Goal: Information Seeking & Learning: Learn about a topic

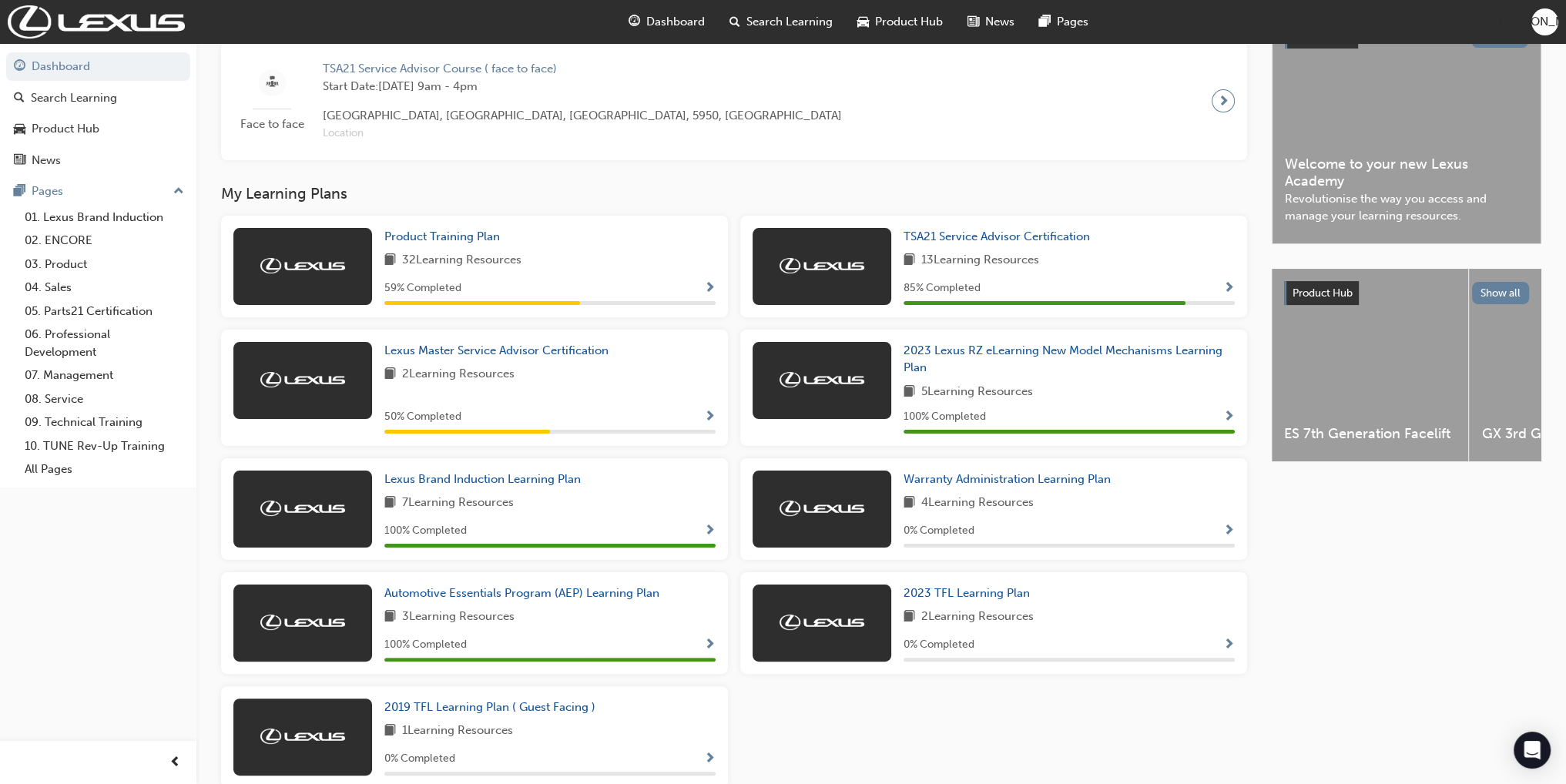
scroll to position [385, 0]
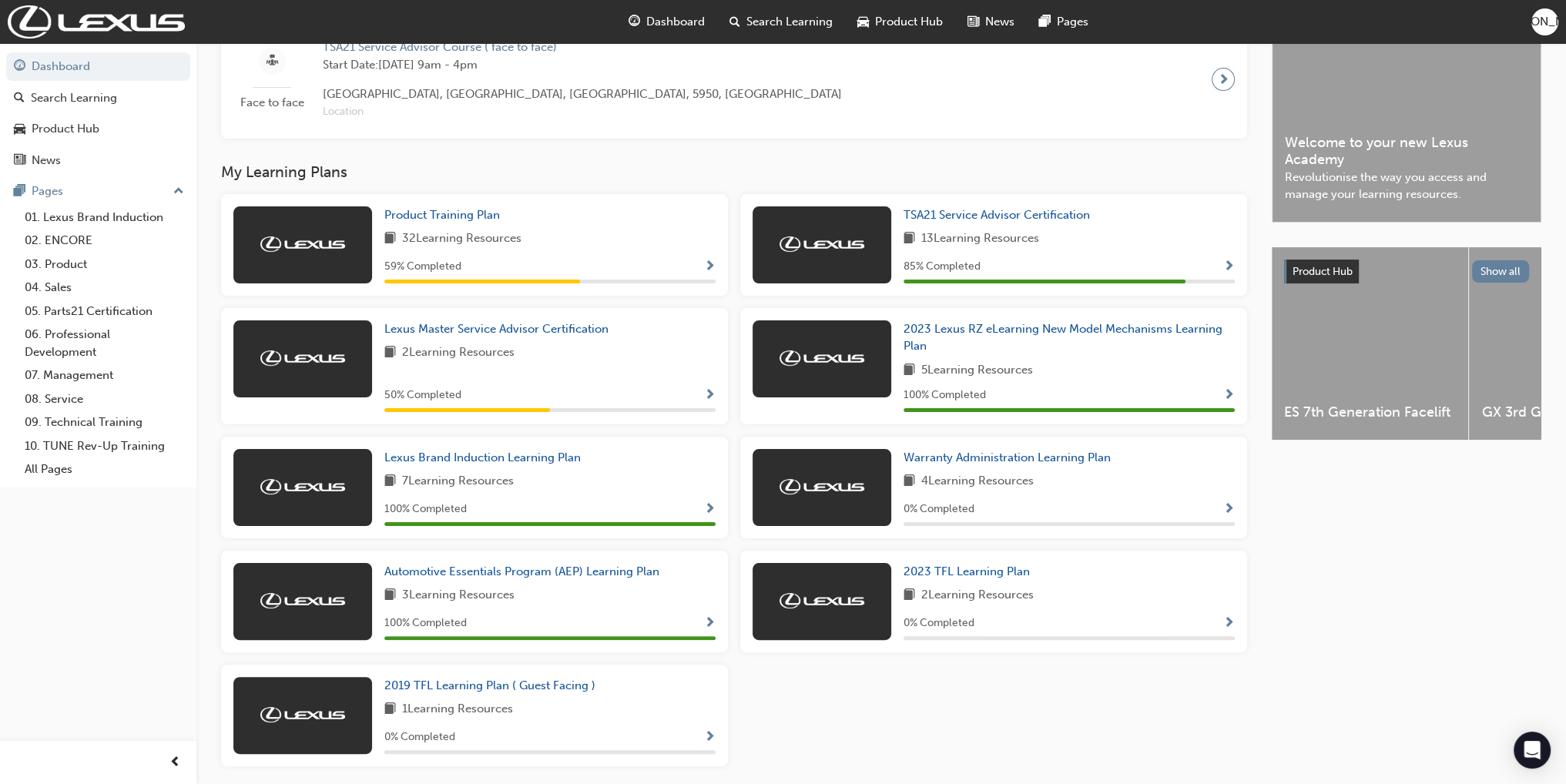
click at [703, 276] on div "59 % Completed" at bounding box center [550, 267] width 331 height 19
click at [709, 272] on span "Show Progress" at bounding box center [709, 267] width 11 height 14
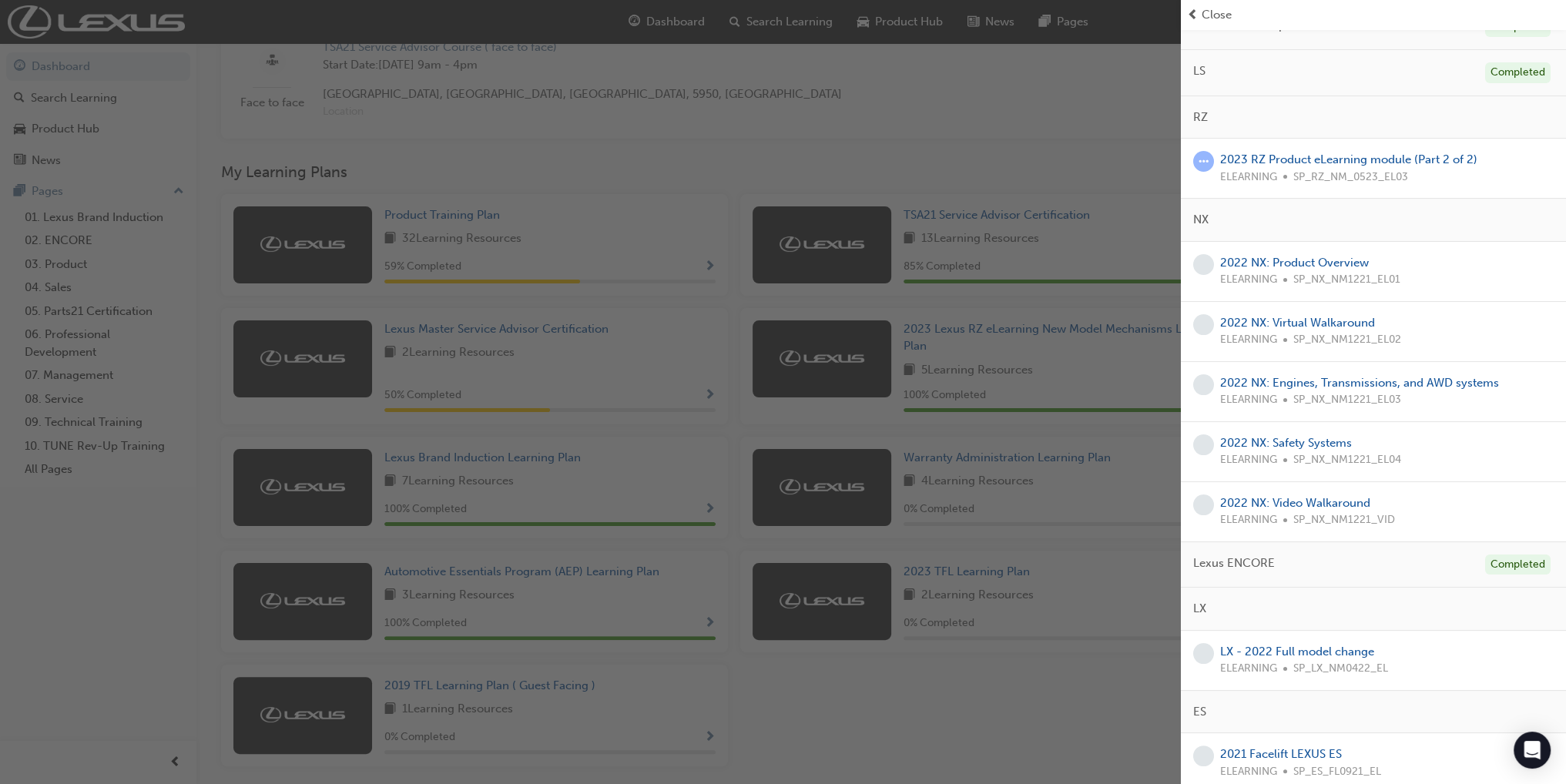
scroll to position [308, 0]
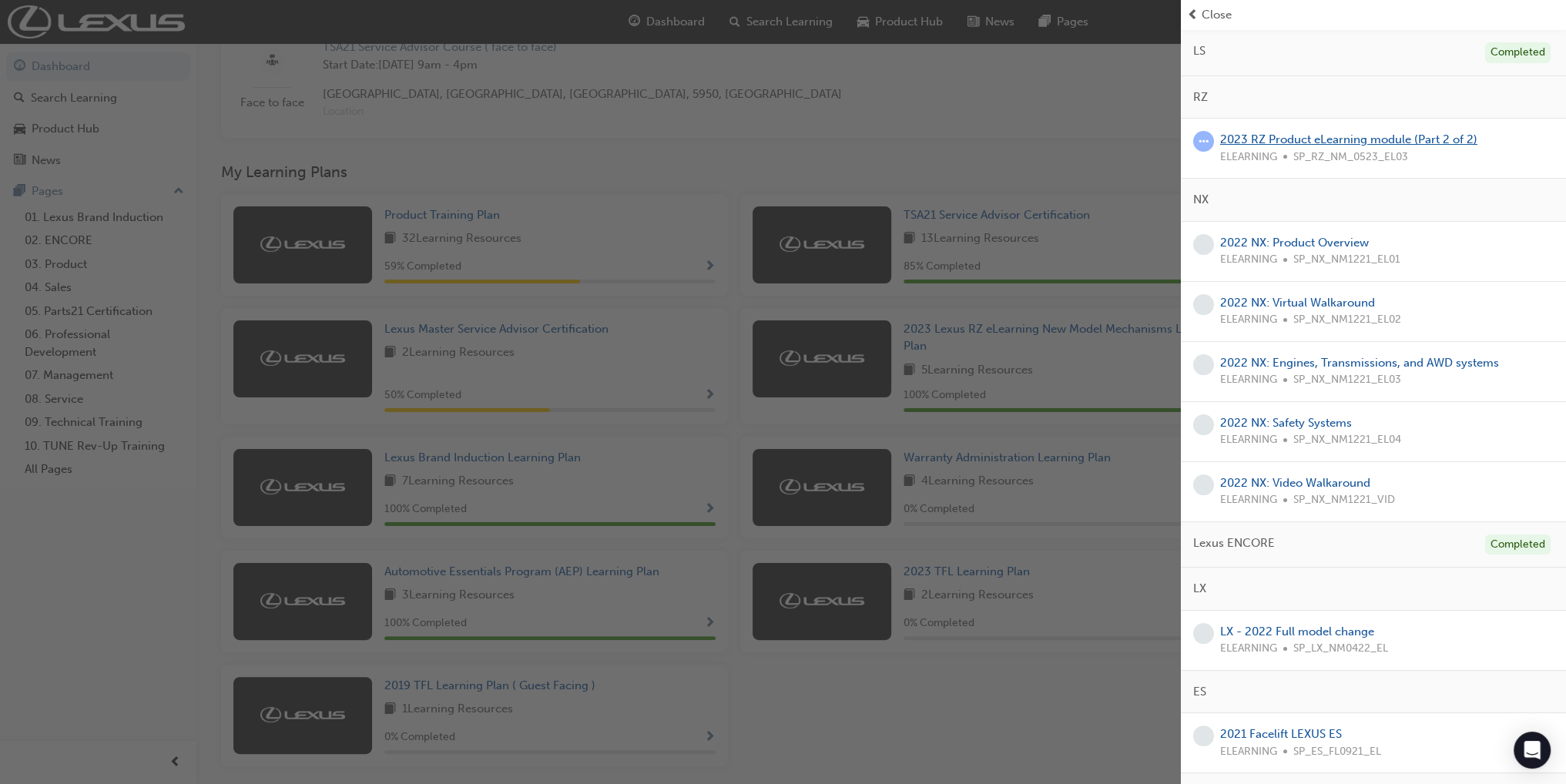
click at [1272, 137] on link "2023 RZ Product eLearning module (Part 2 of 2)" at bounding box center [1348, 139] width 257 height 14
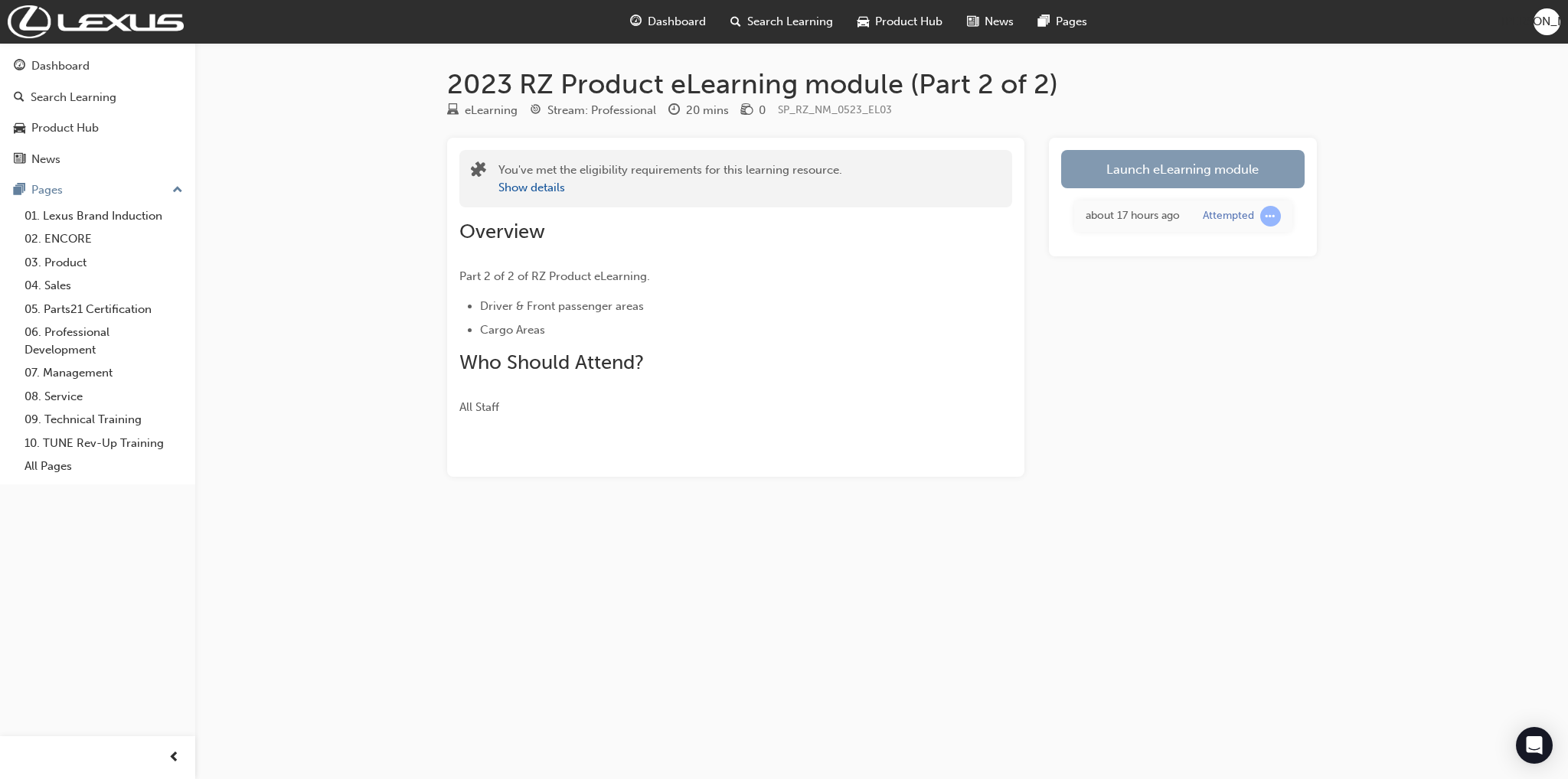
click at [1148, 180] on link "Launch eLearning module" at bounding box center [1182, 168] width 244 height 38
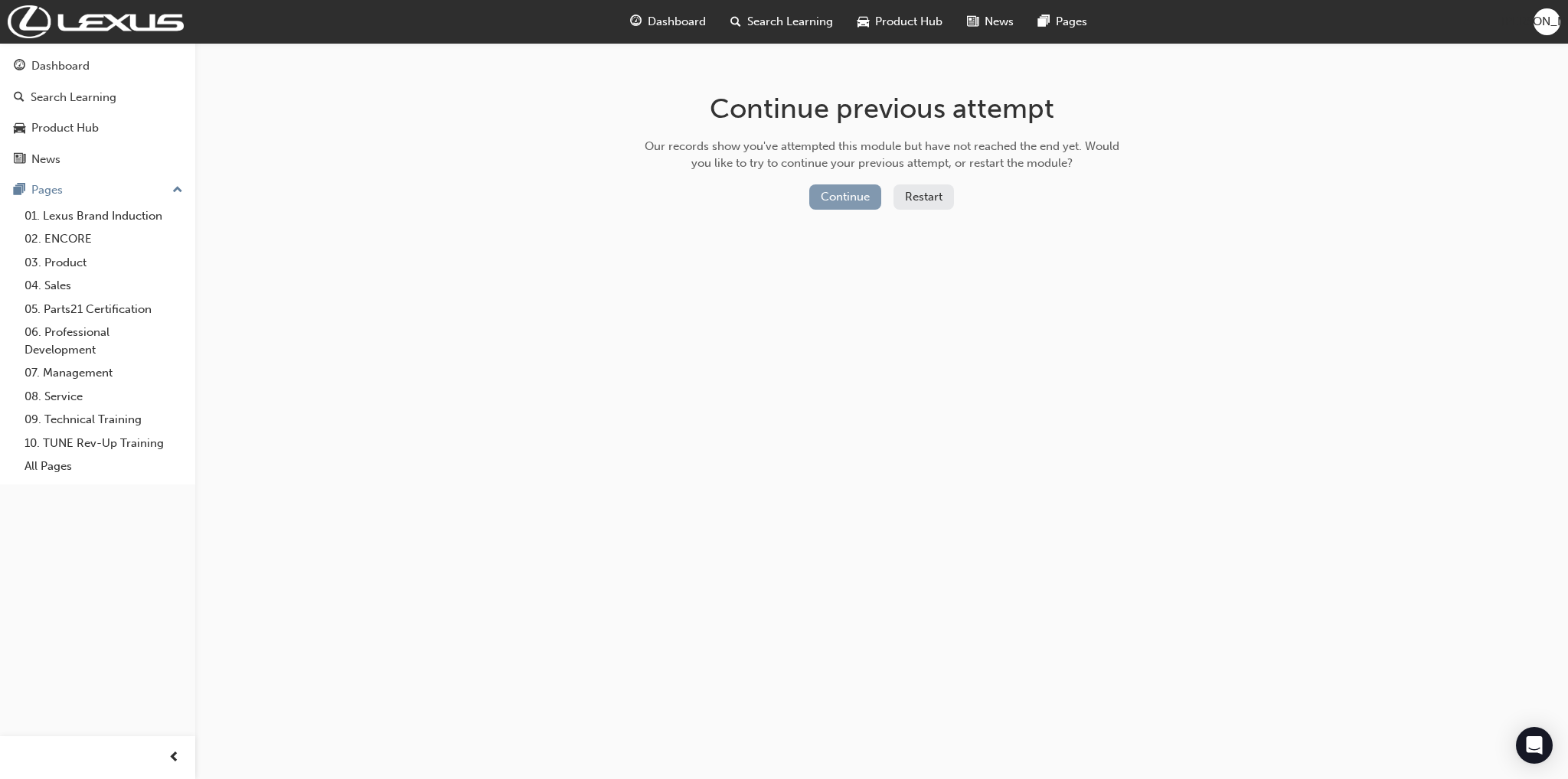
click at [869, 200] on button "Continue" at bounding box center [845, 198] width 72 height 26
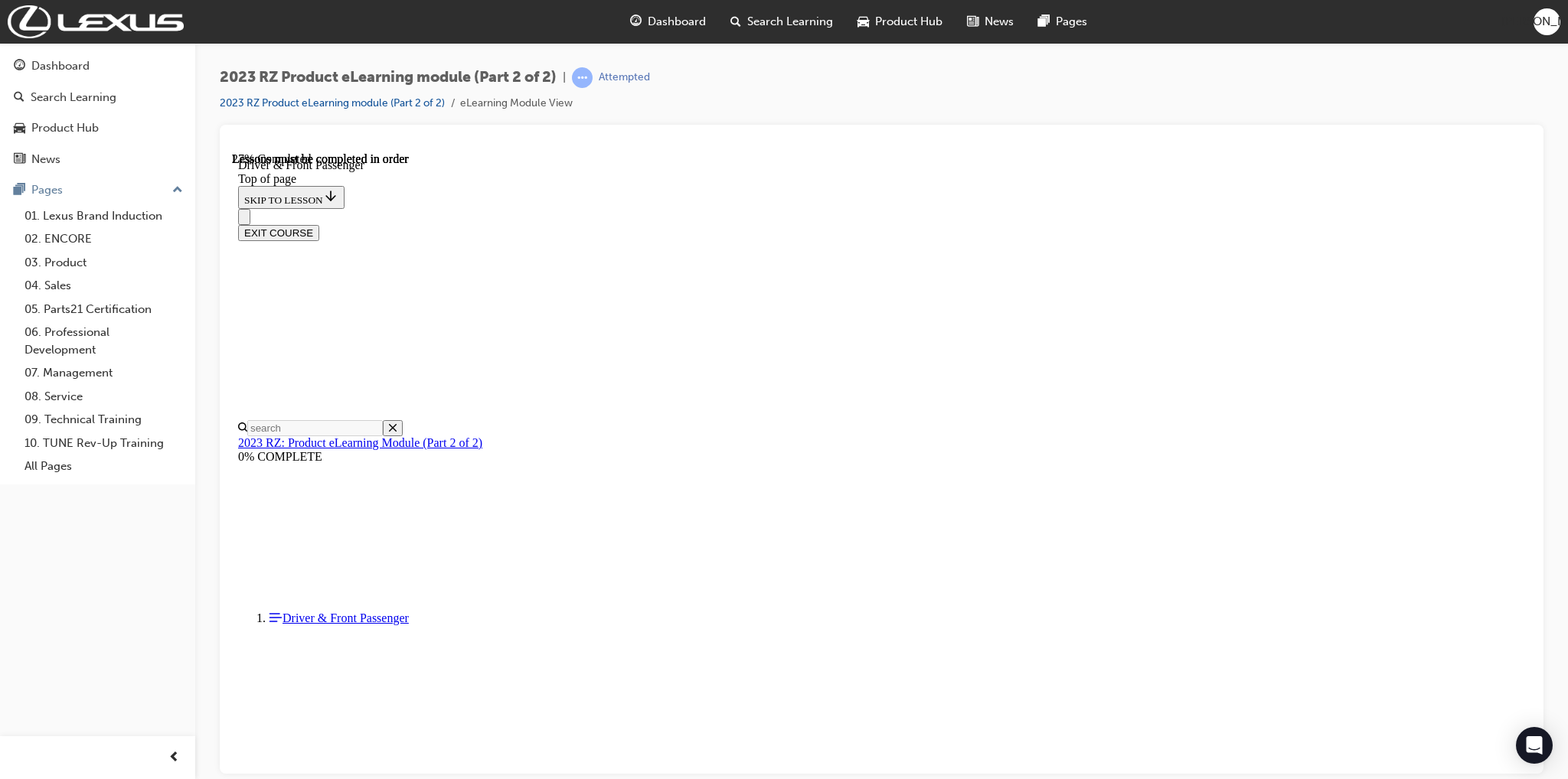
scroll to position [430, 0]
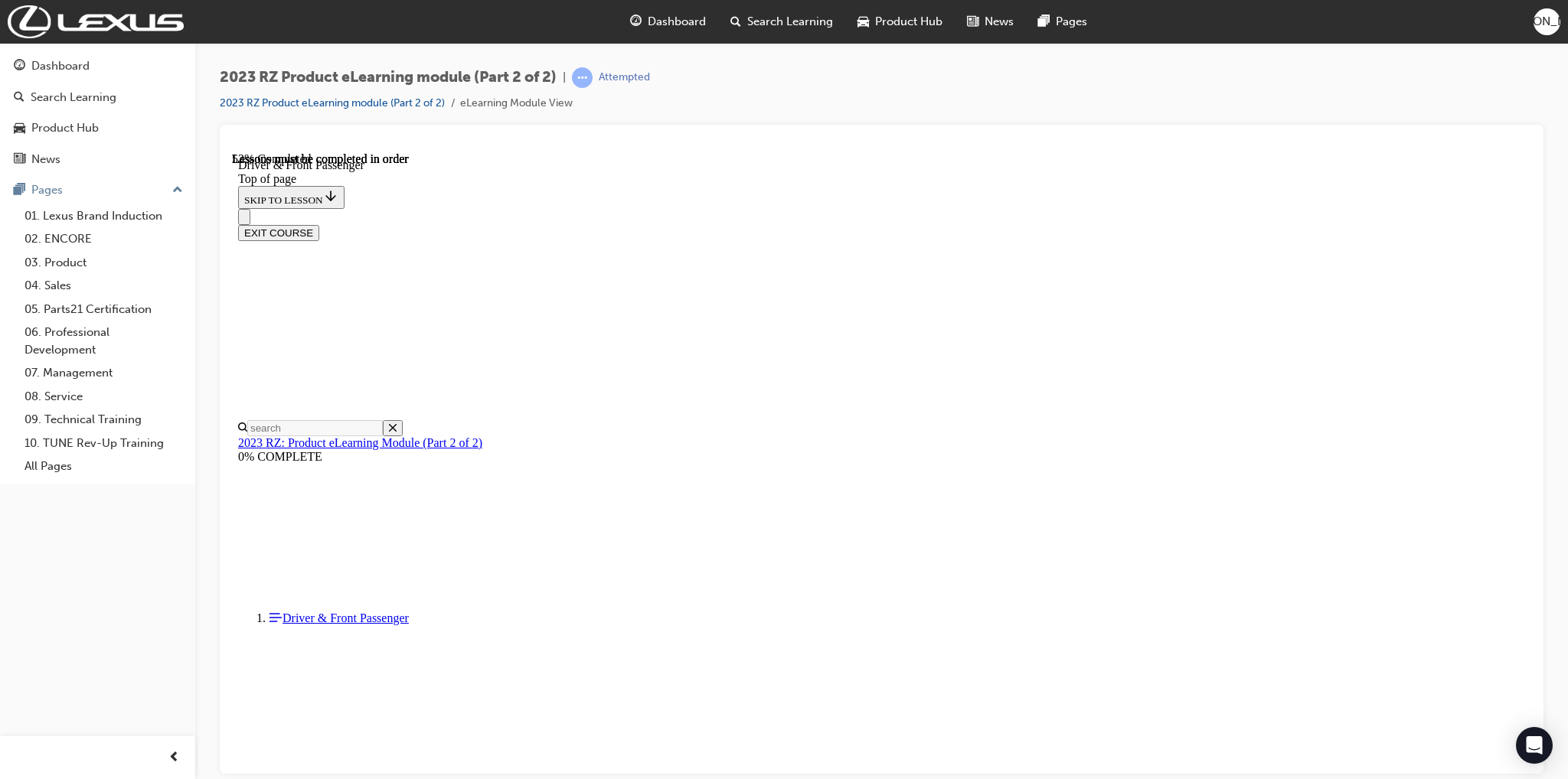
drag, startPoint x: 1066, startPoint y: 674, endPoint x: 1086, endPoint y: 676, distance: 20.1
drag, startPoint x: 1121, startPoint y: 673, endPoint x: 1174, endPoint y: 682, distance: 53.8
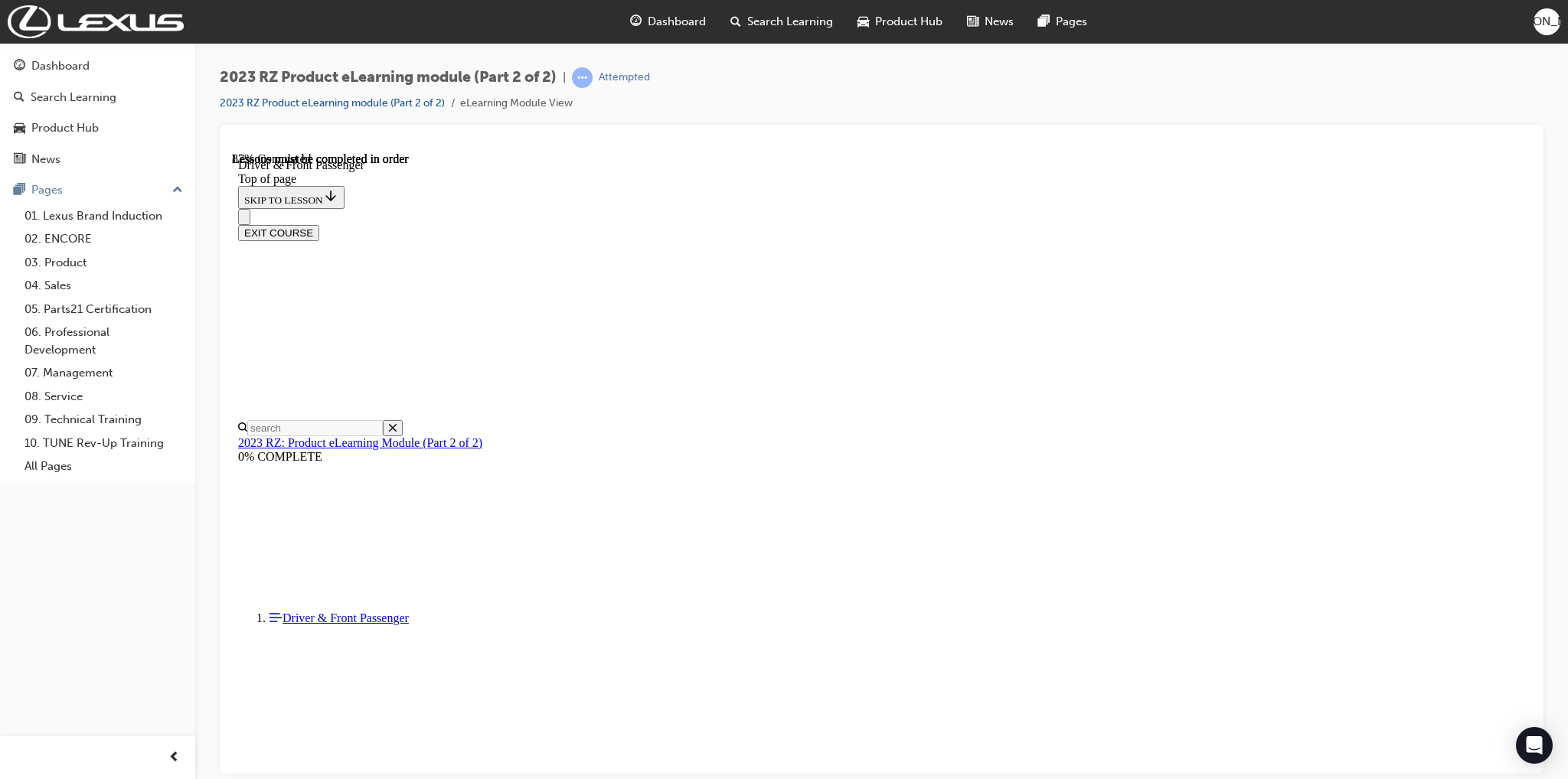
scroll to position [3942, 0]
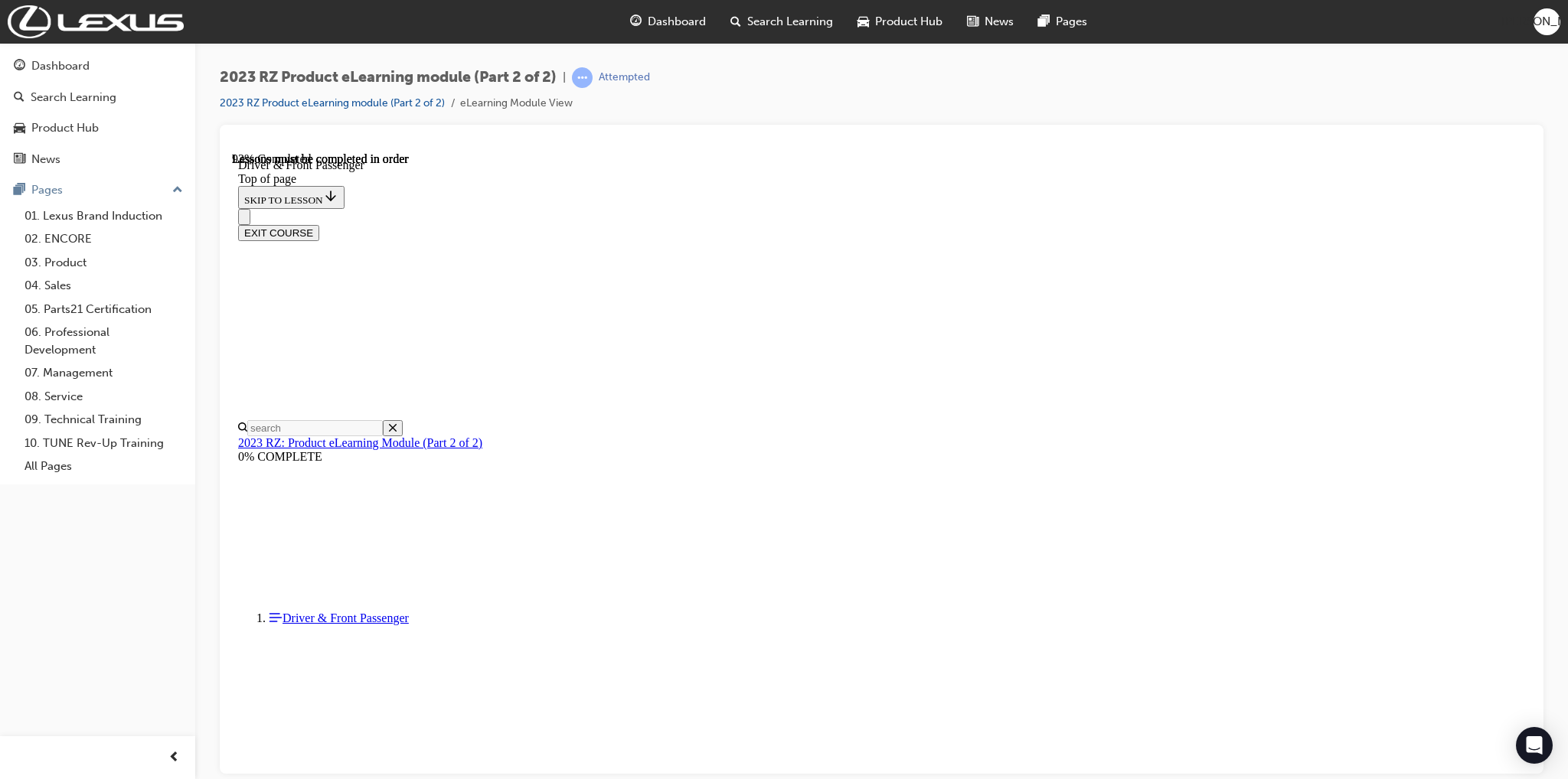
scroll to position [4005, 0]
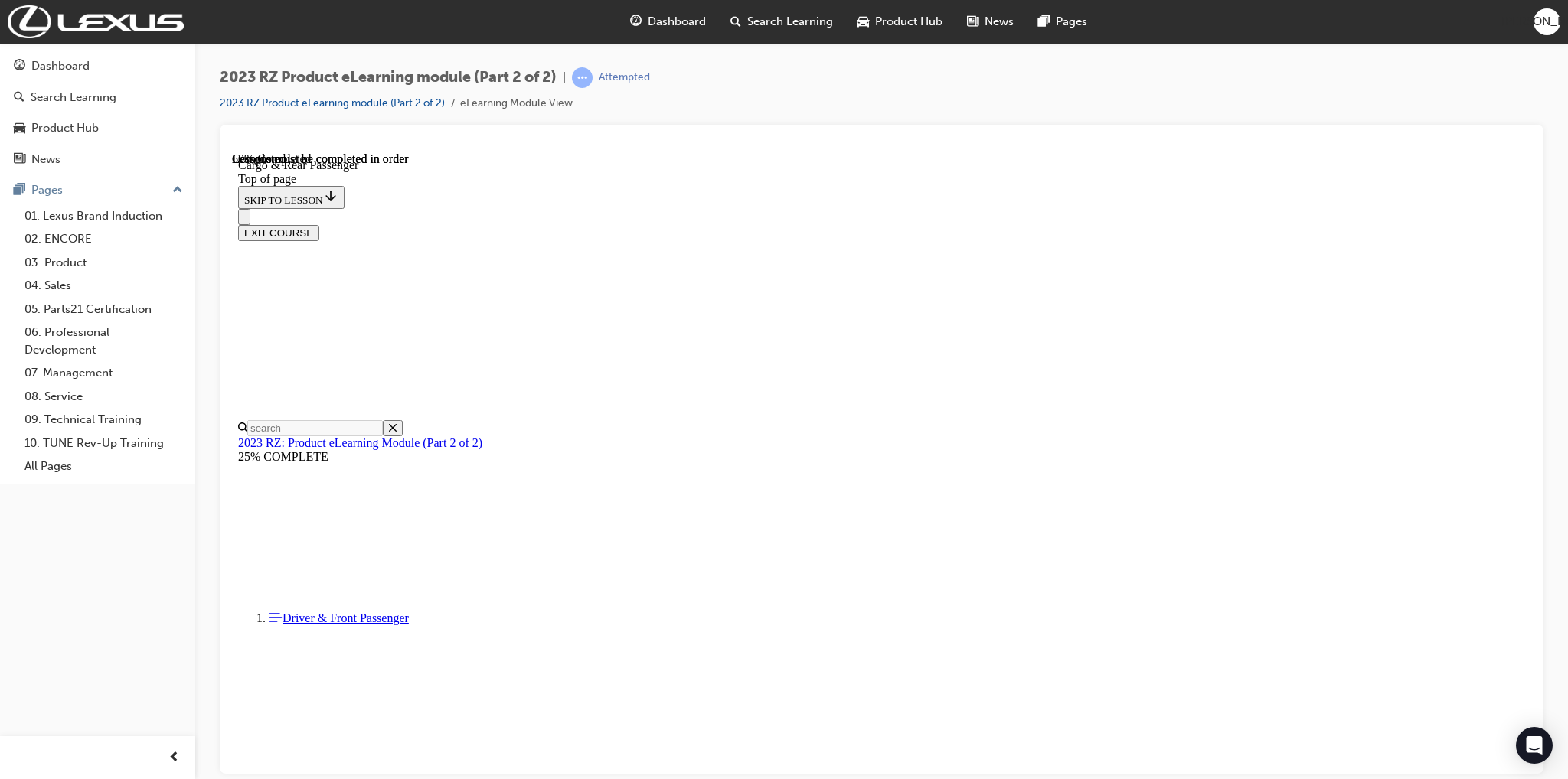
scroll to position [1118, 0]
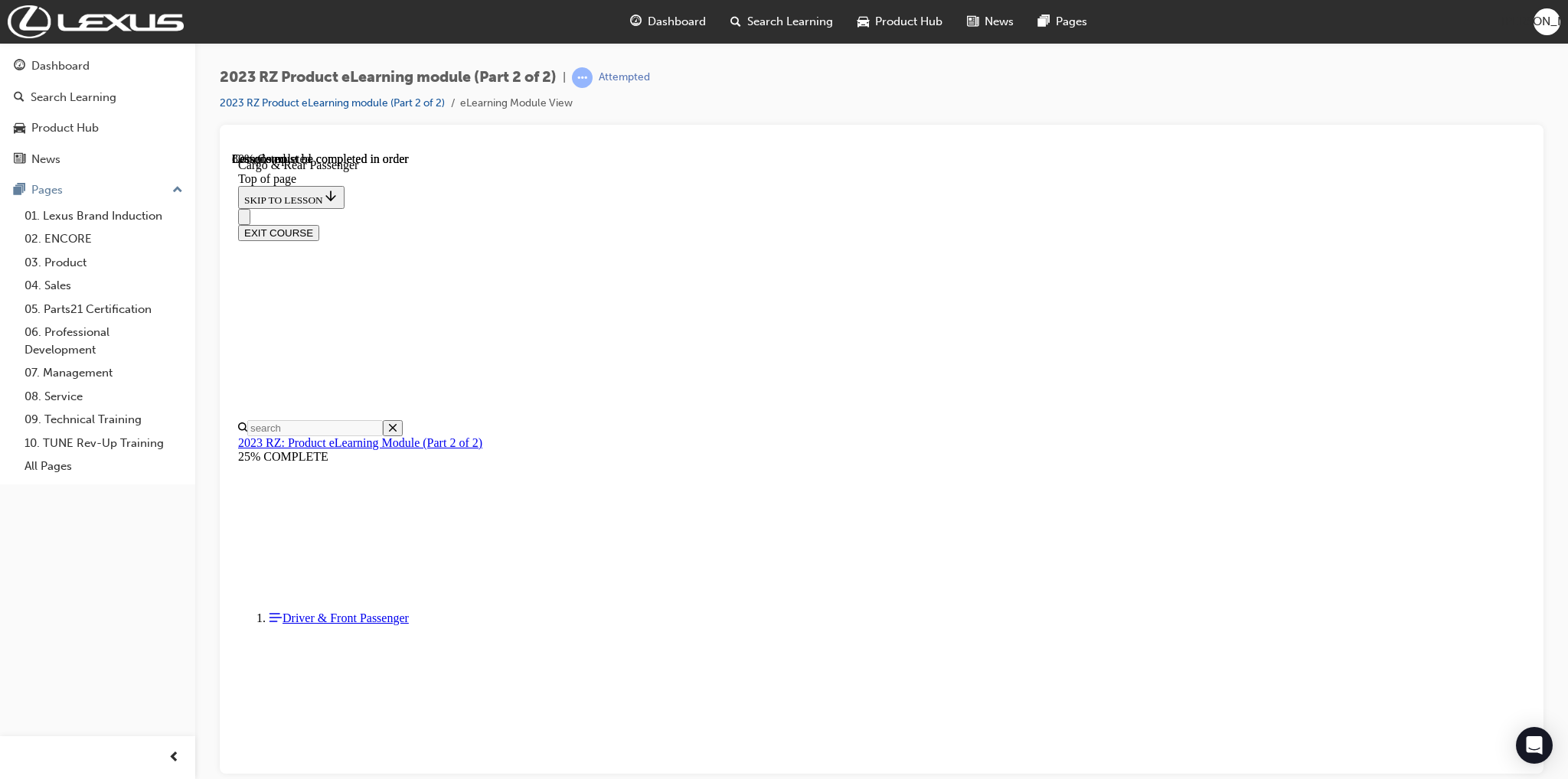
scroll to position [1230, 0]
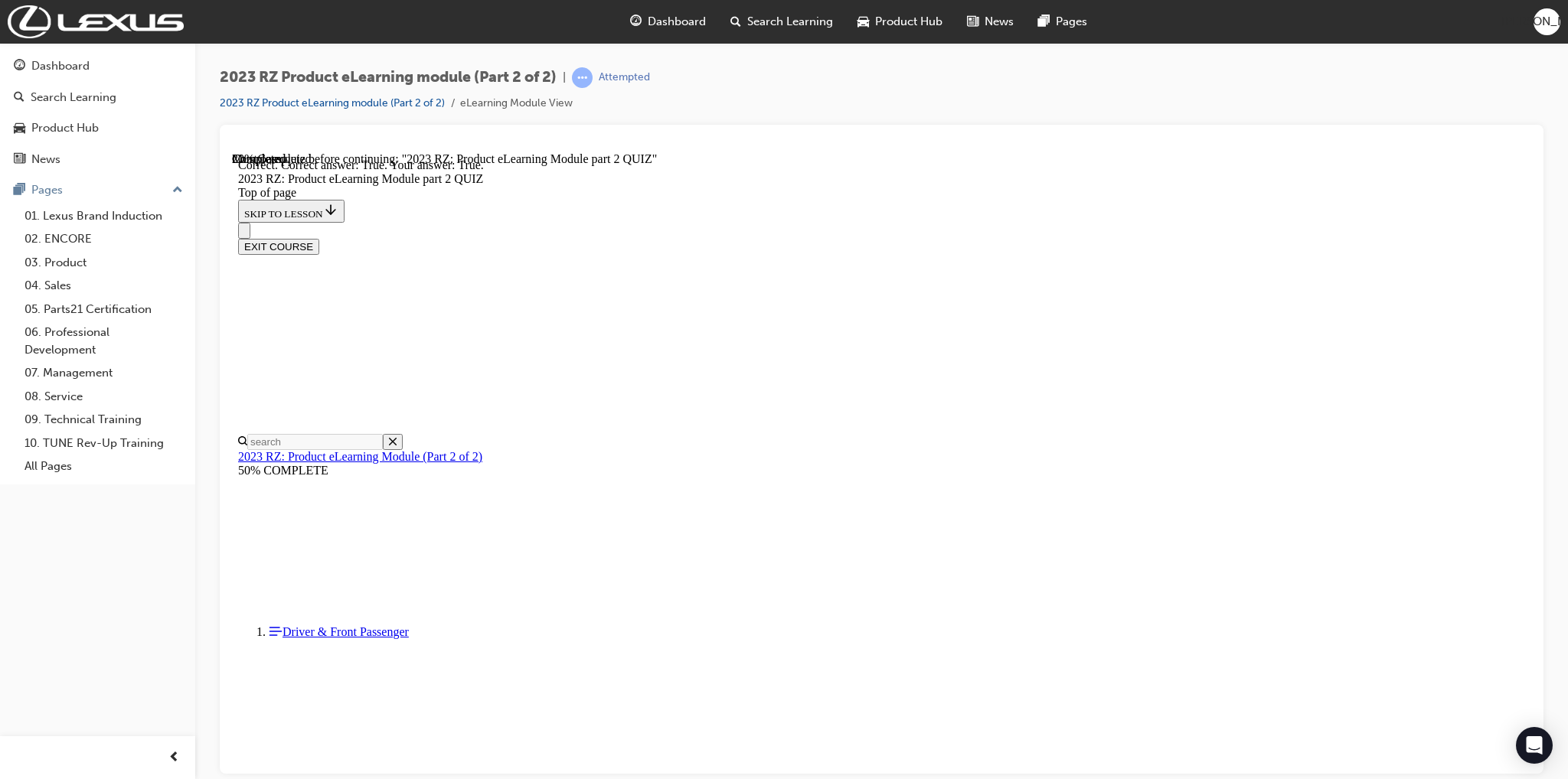
scroll to position [59, 0]
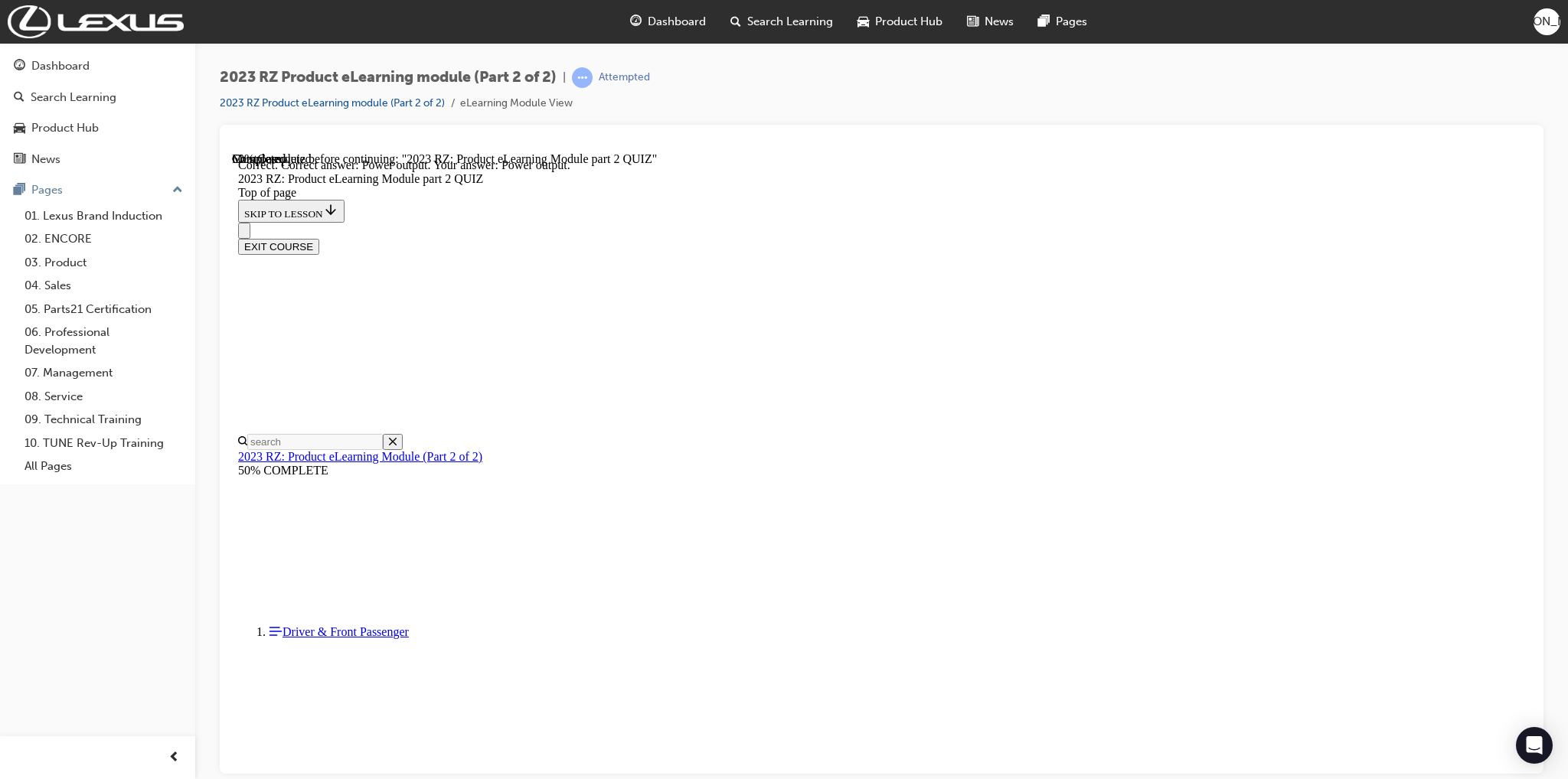
scroll to position [147, 0]
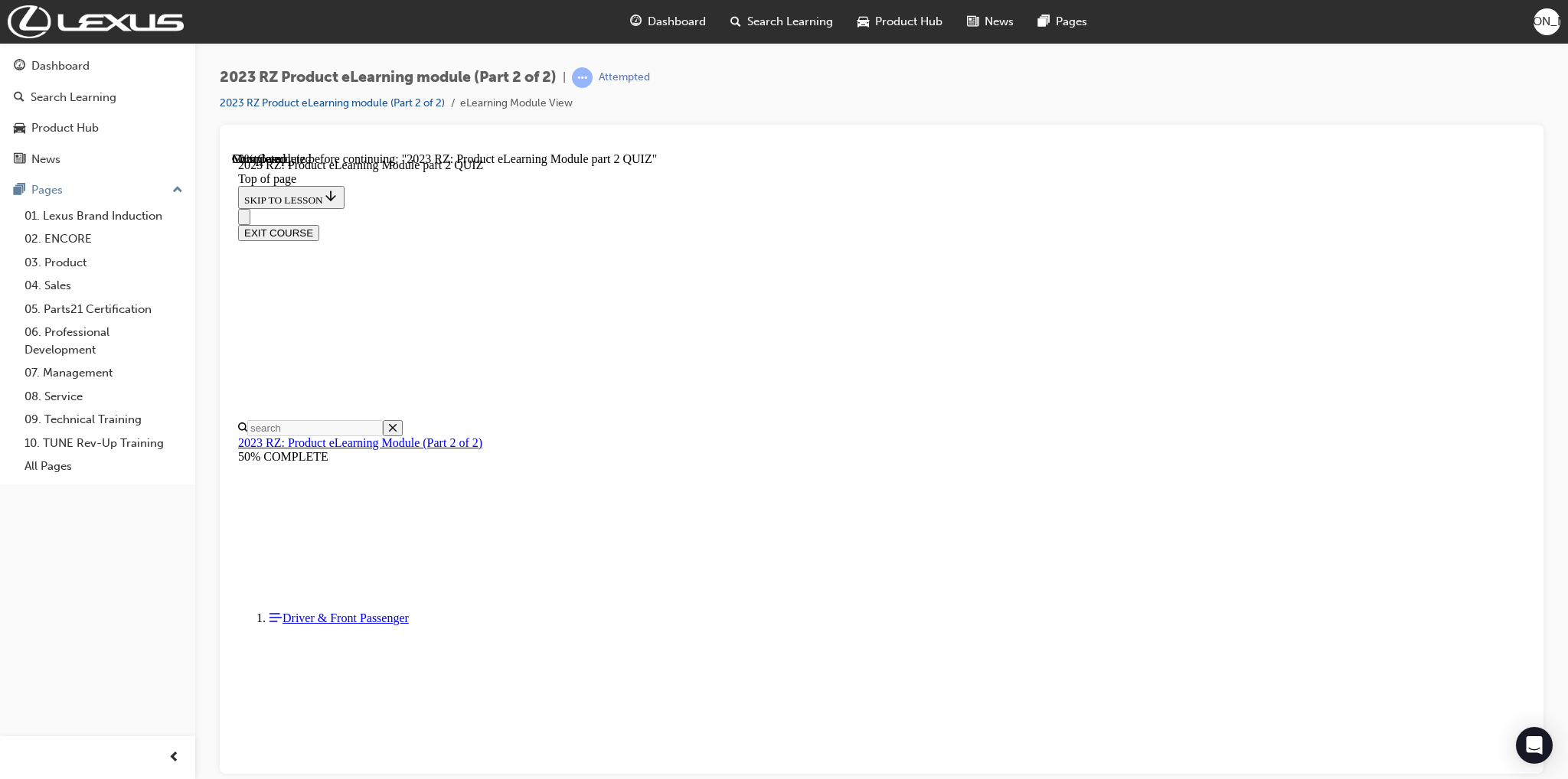
scroll to position [199, 0]
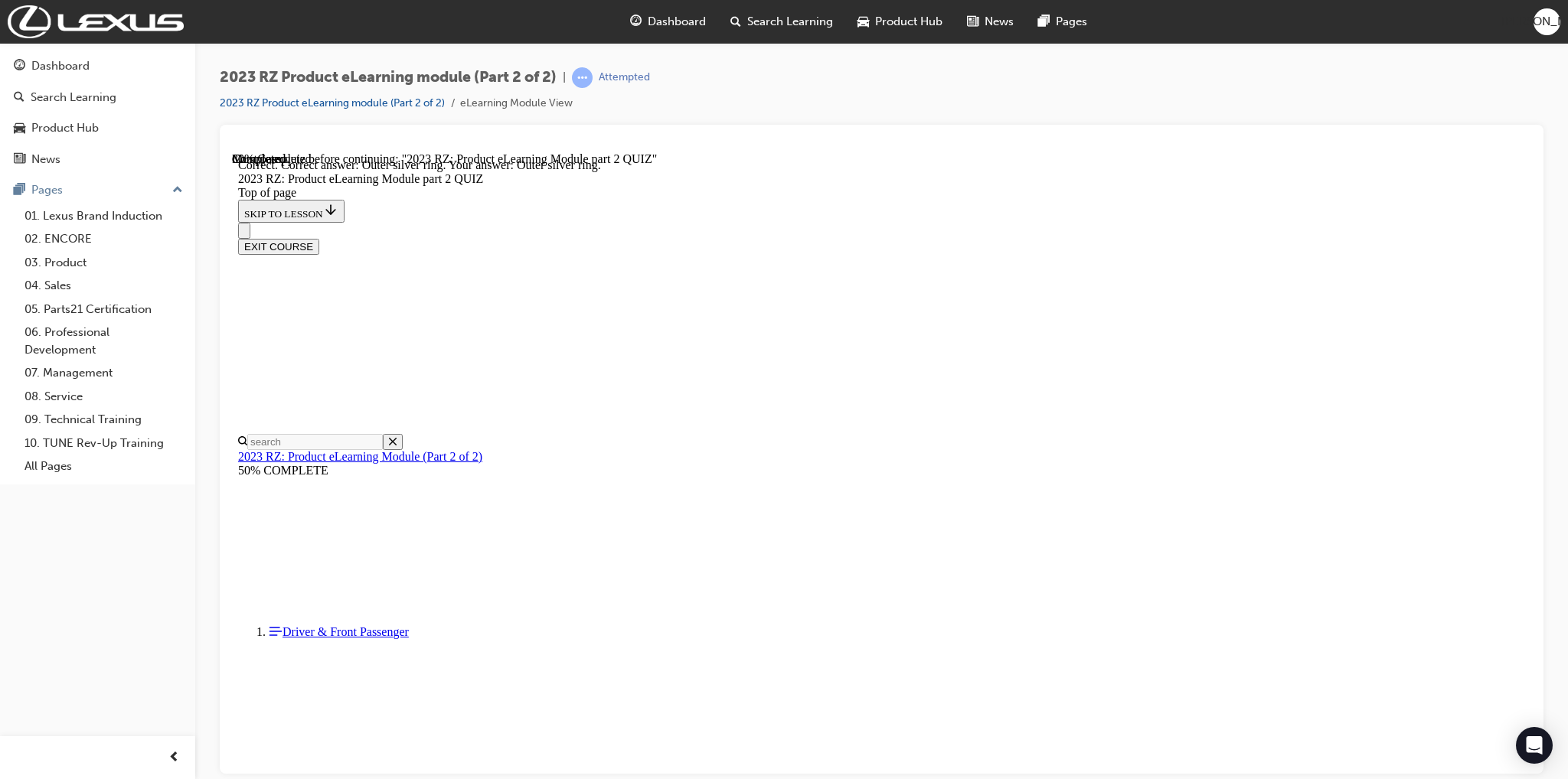
scroll to position [388, 0]
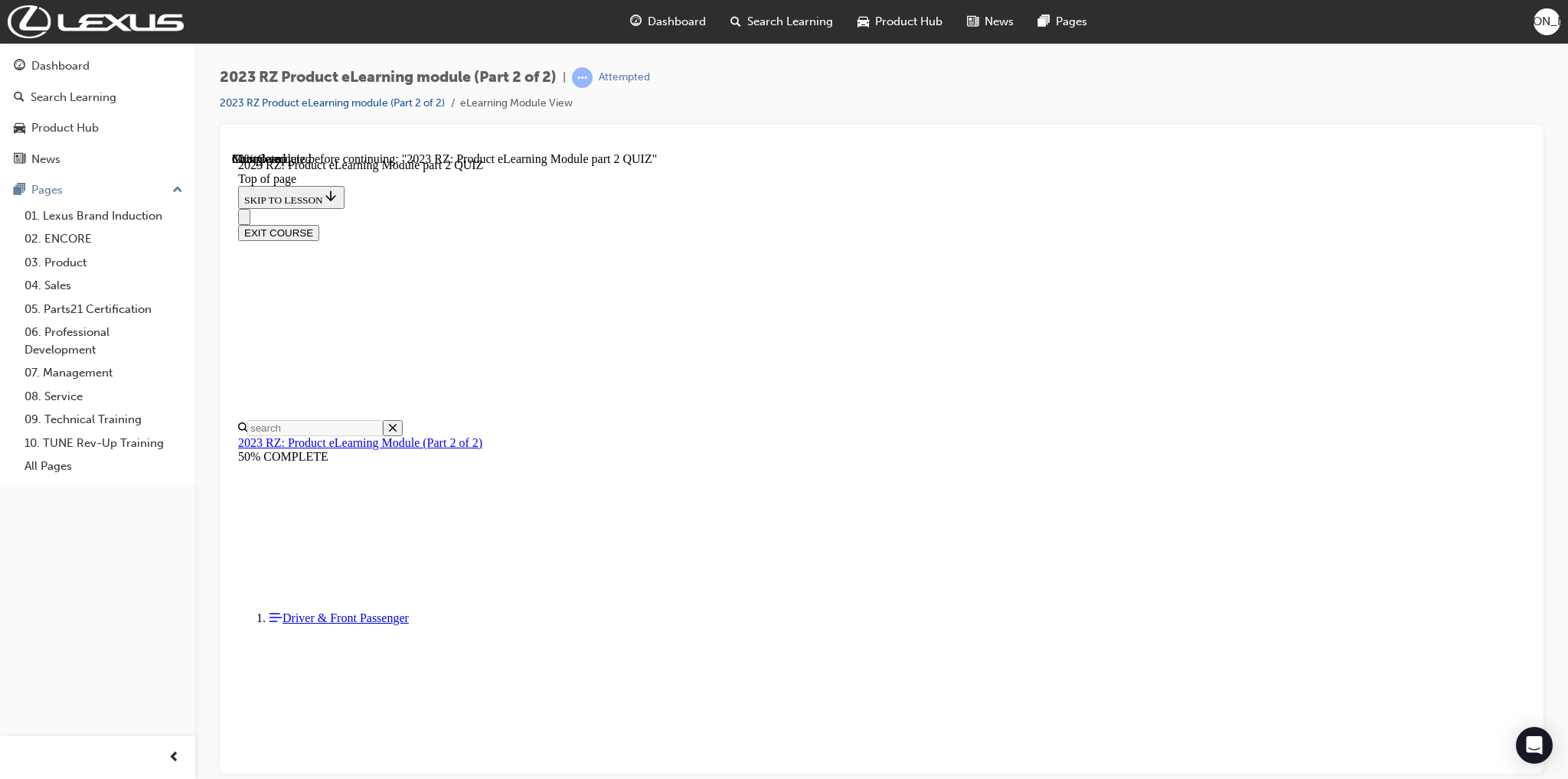
scroll to position [46, 0]
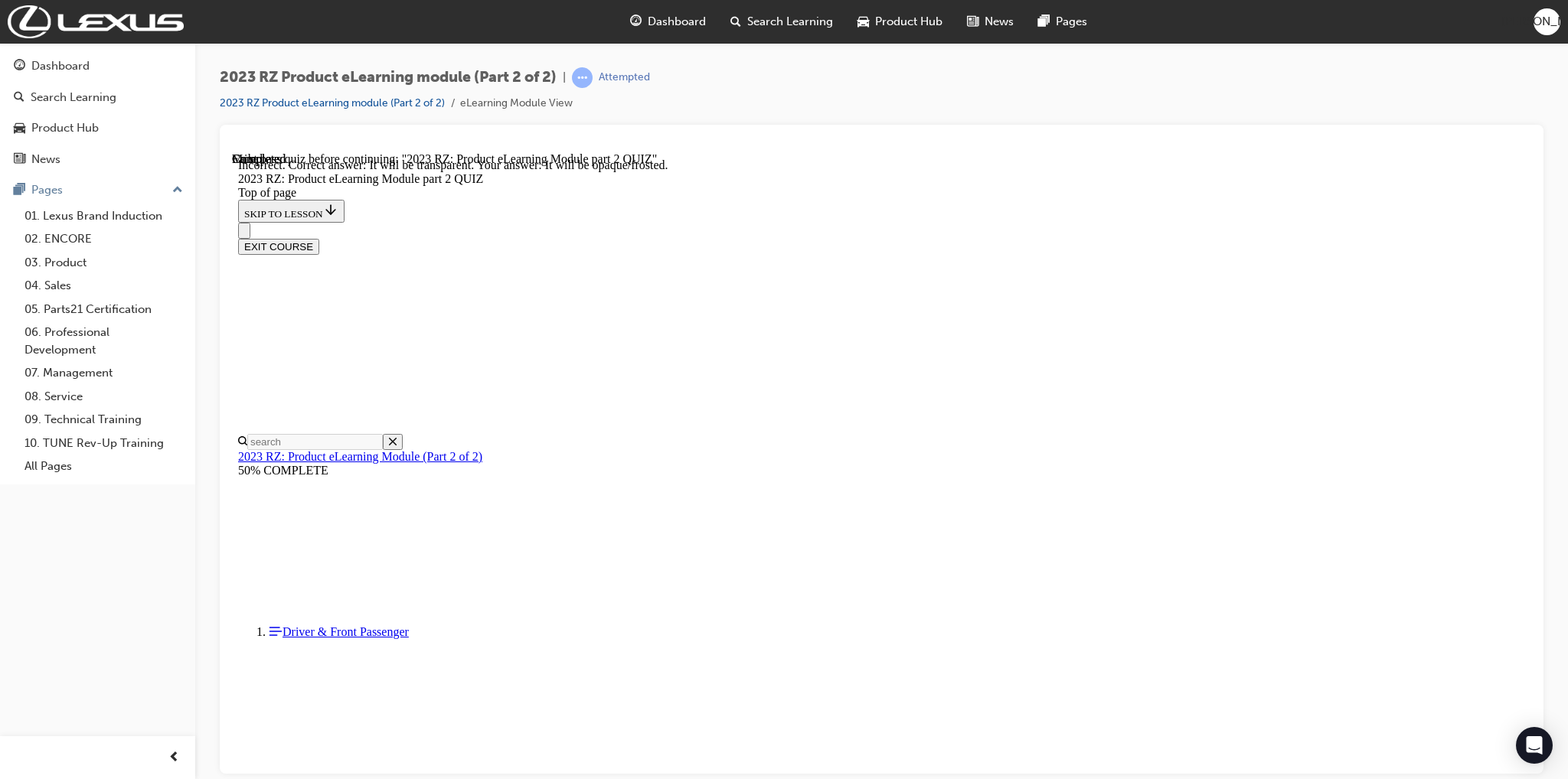
scroll to position [86, 0]
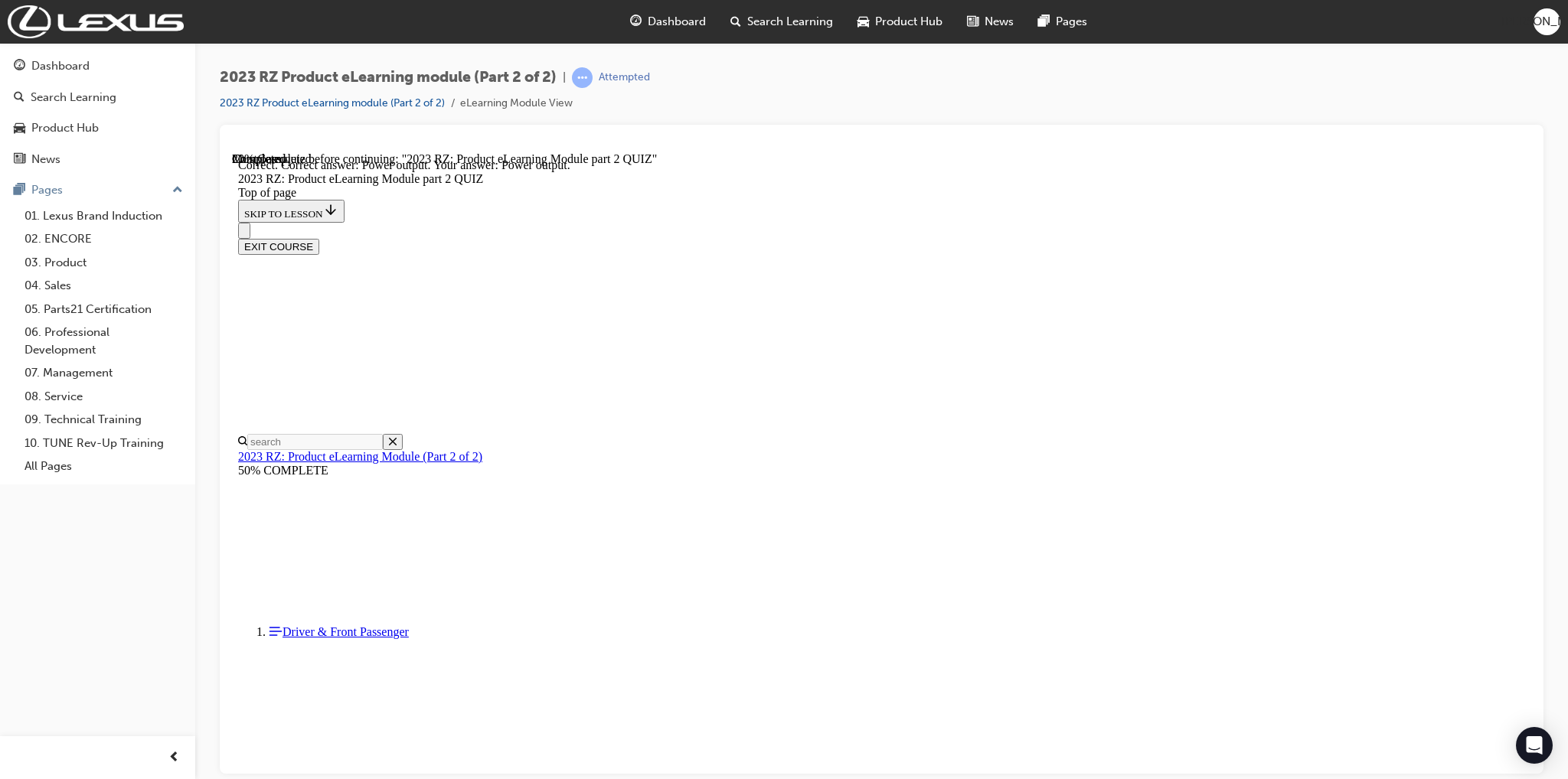
scroll to position [147, 0]
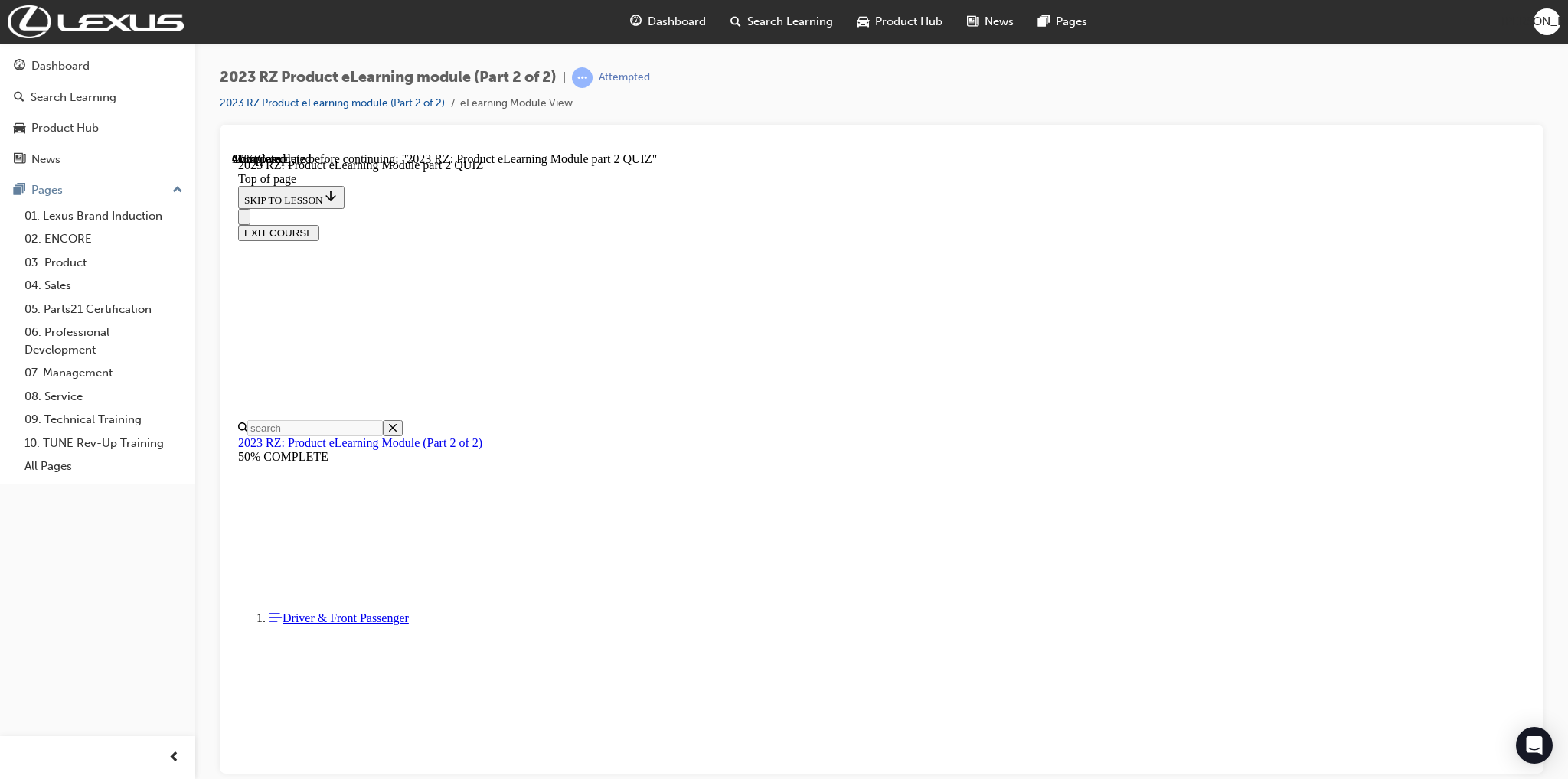
scroll to position [339, 0]
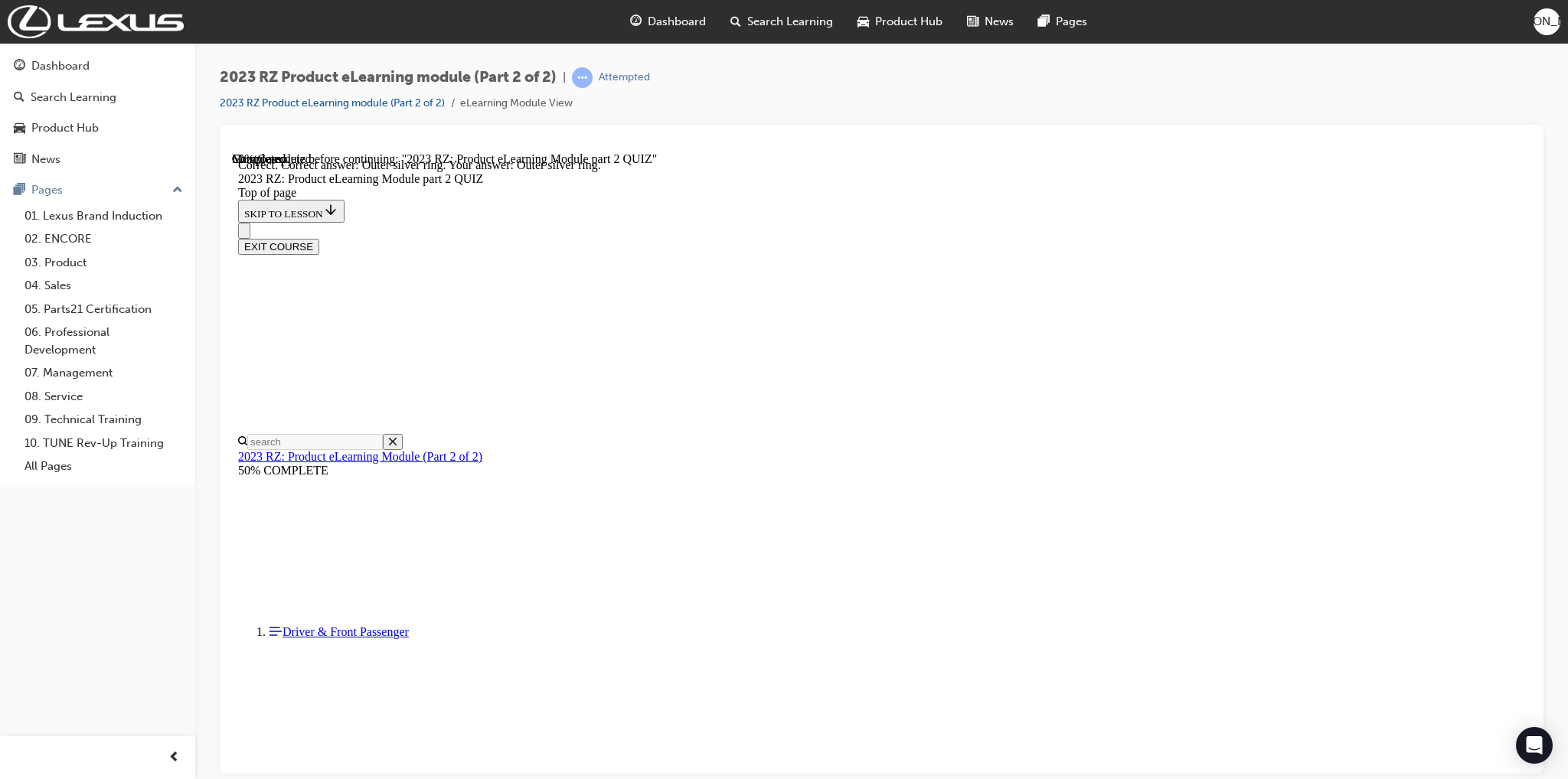
scroll to position [388, 0]
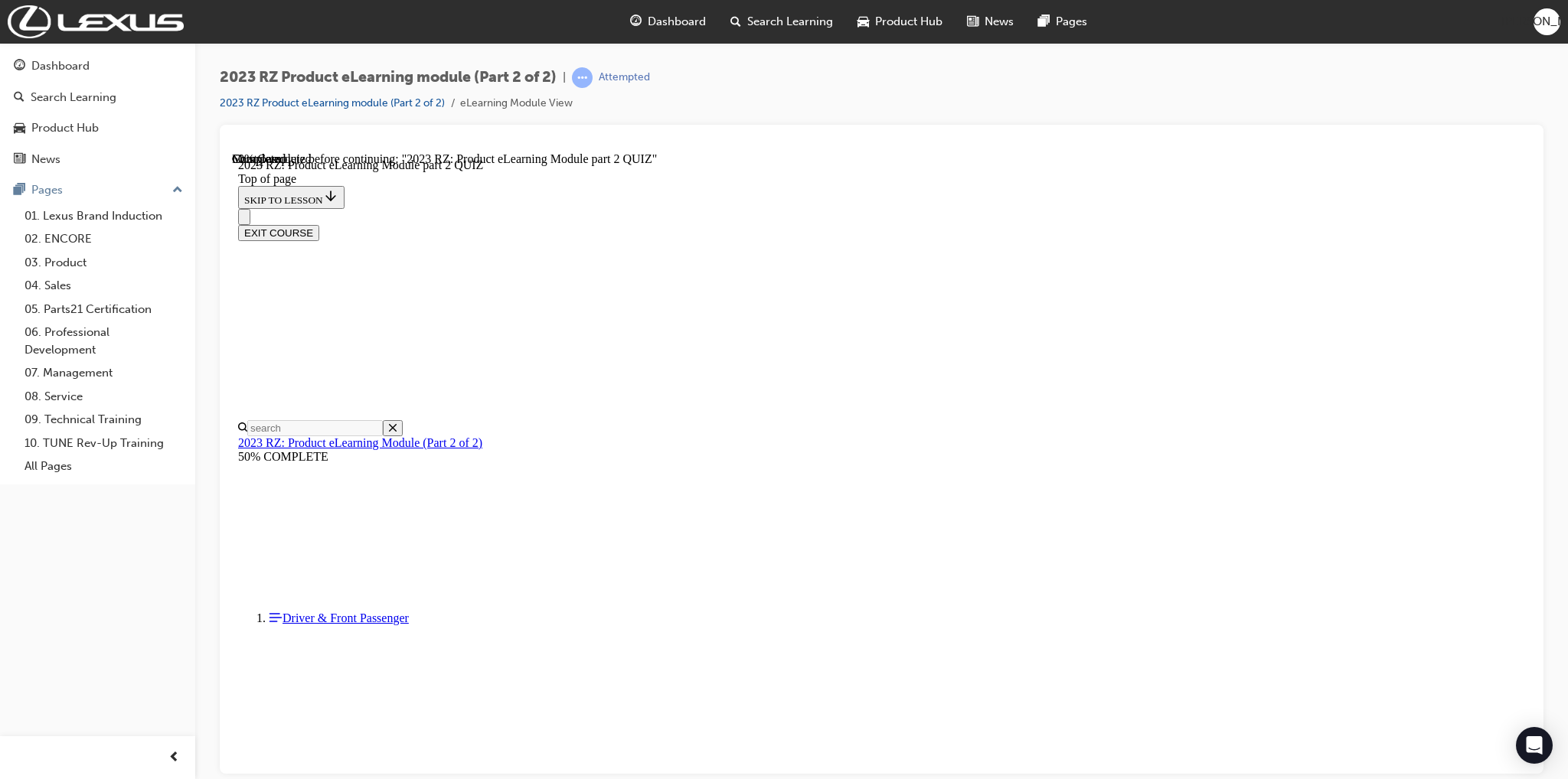
scroll to position [46, 0]
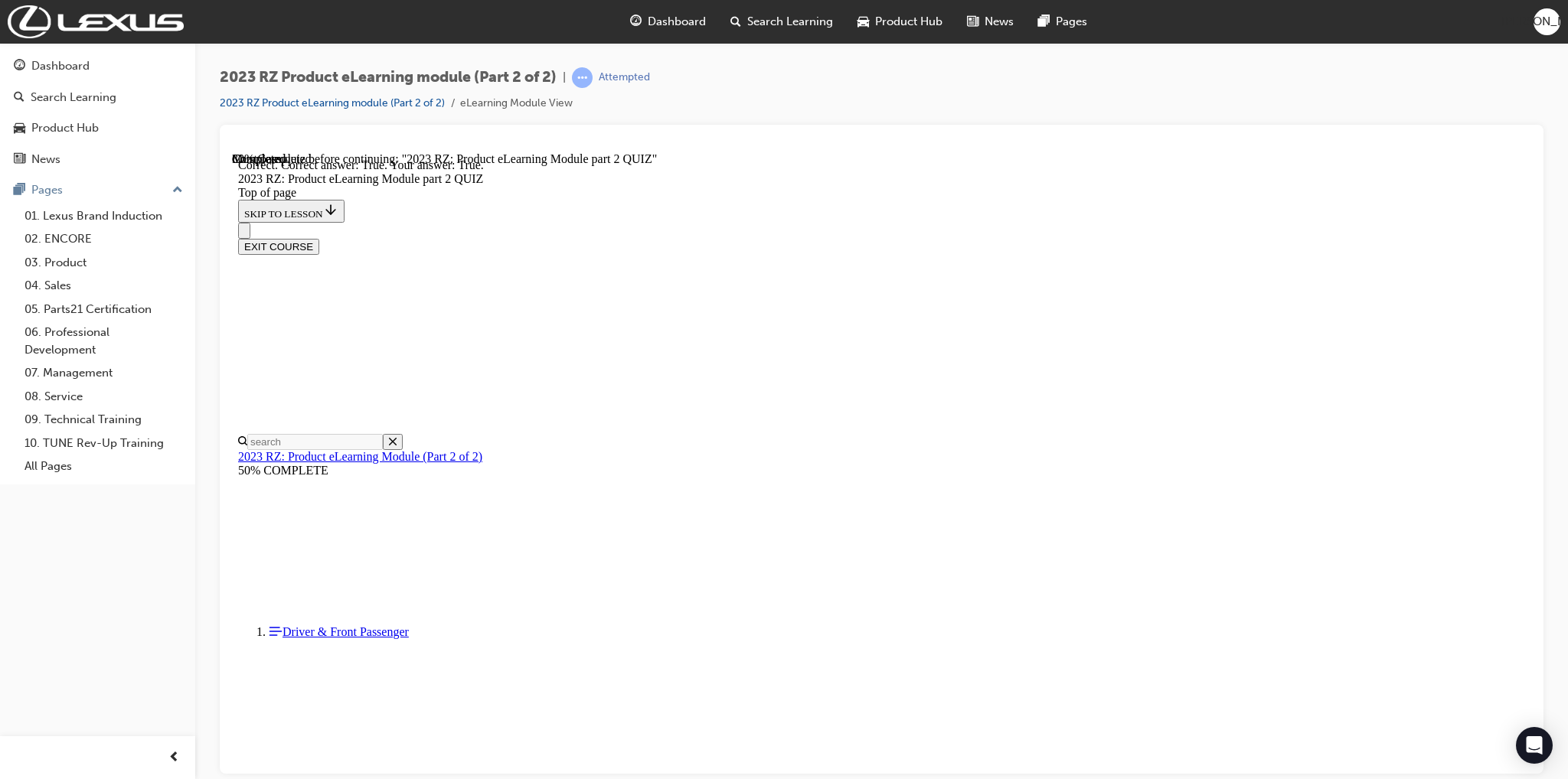
scroll to position [59, 0]
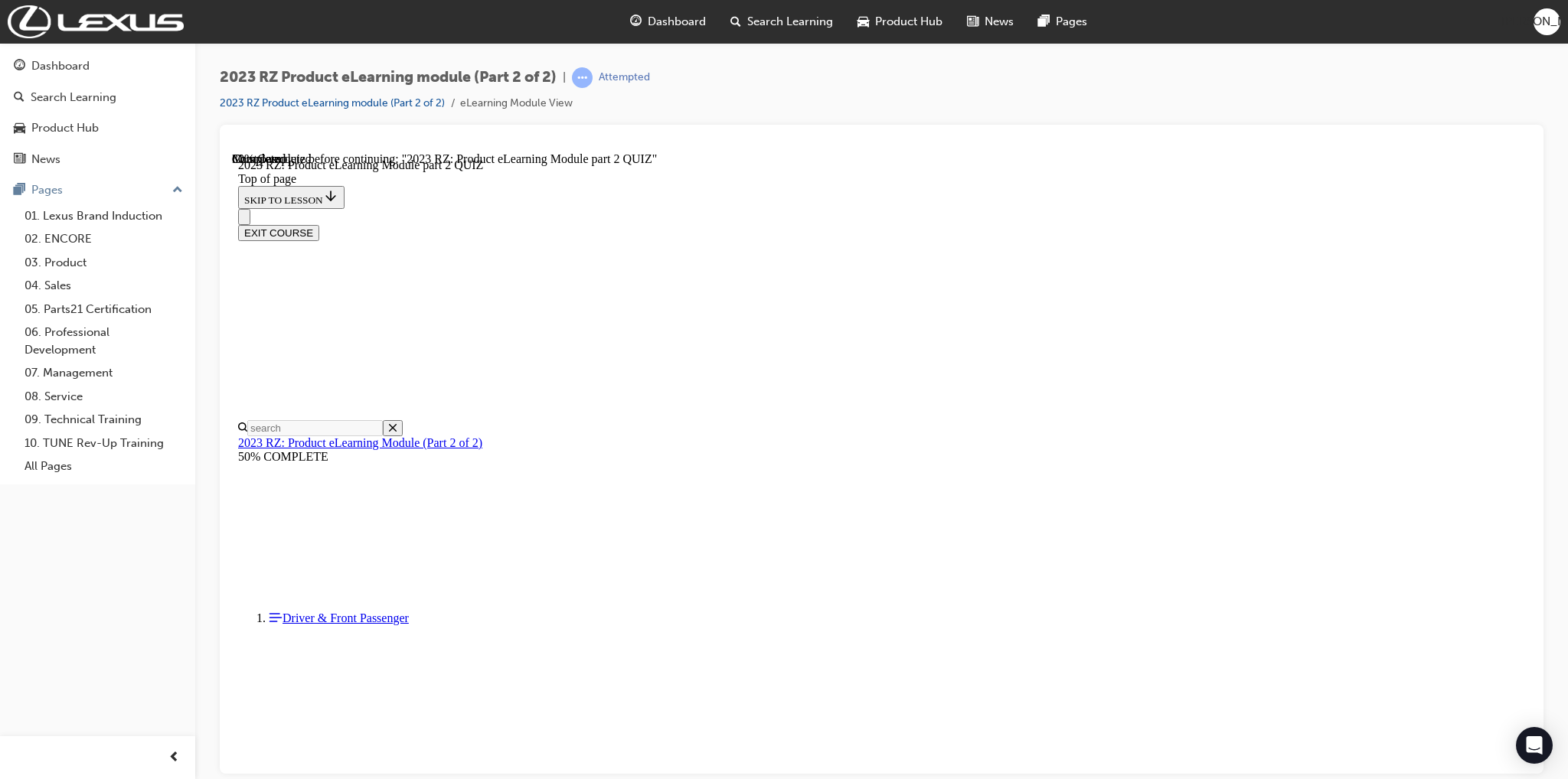
scroll to position [122, 0]
drag, startPoint x: 762, startPoint y: 306, endPoint x: 832, endPoint y: 304, distance: 70.0
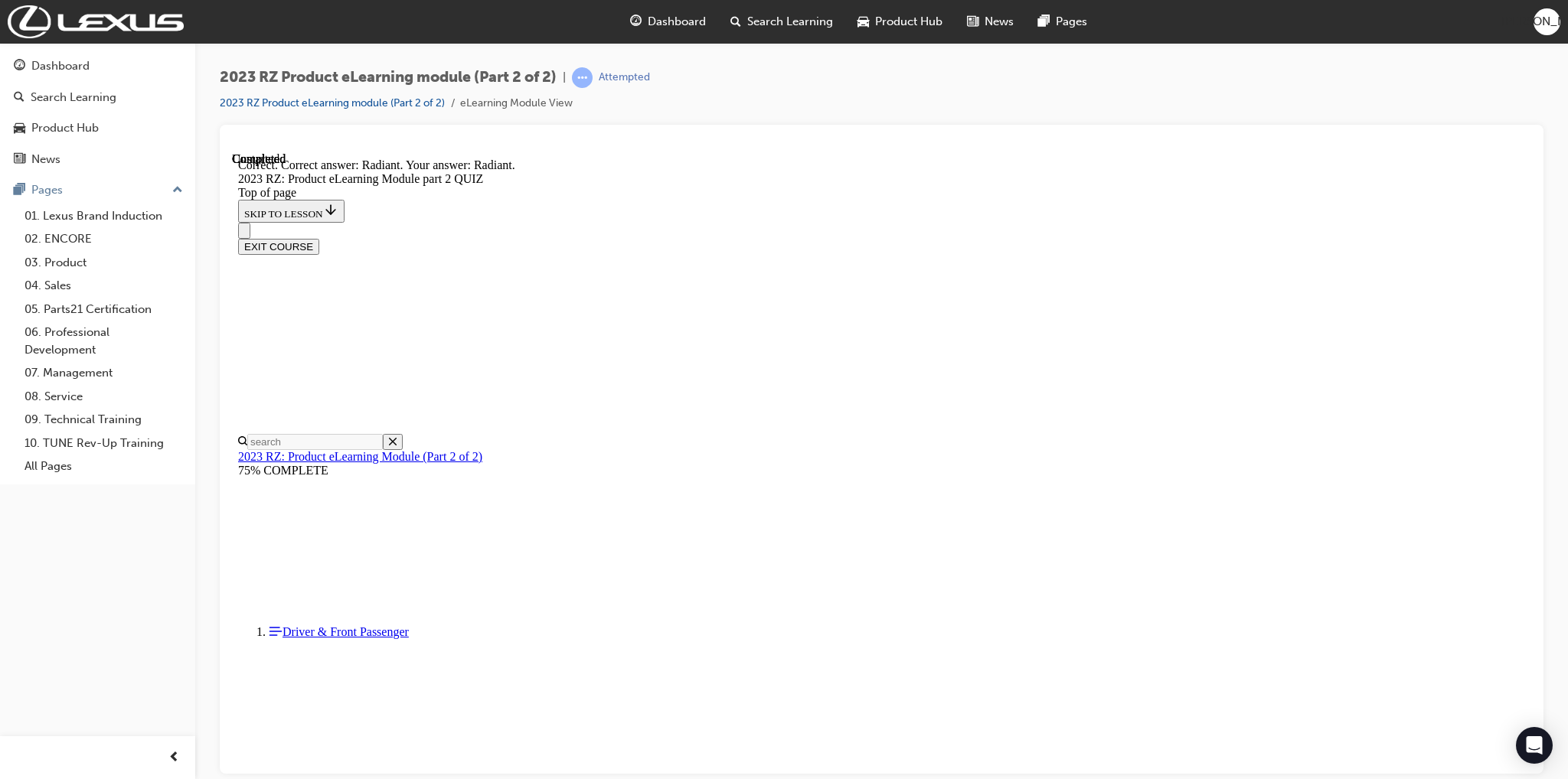
scroll to position [208, 0]
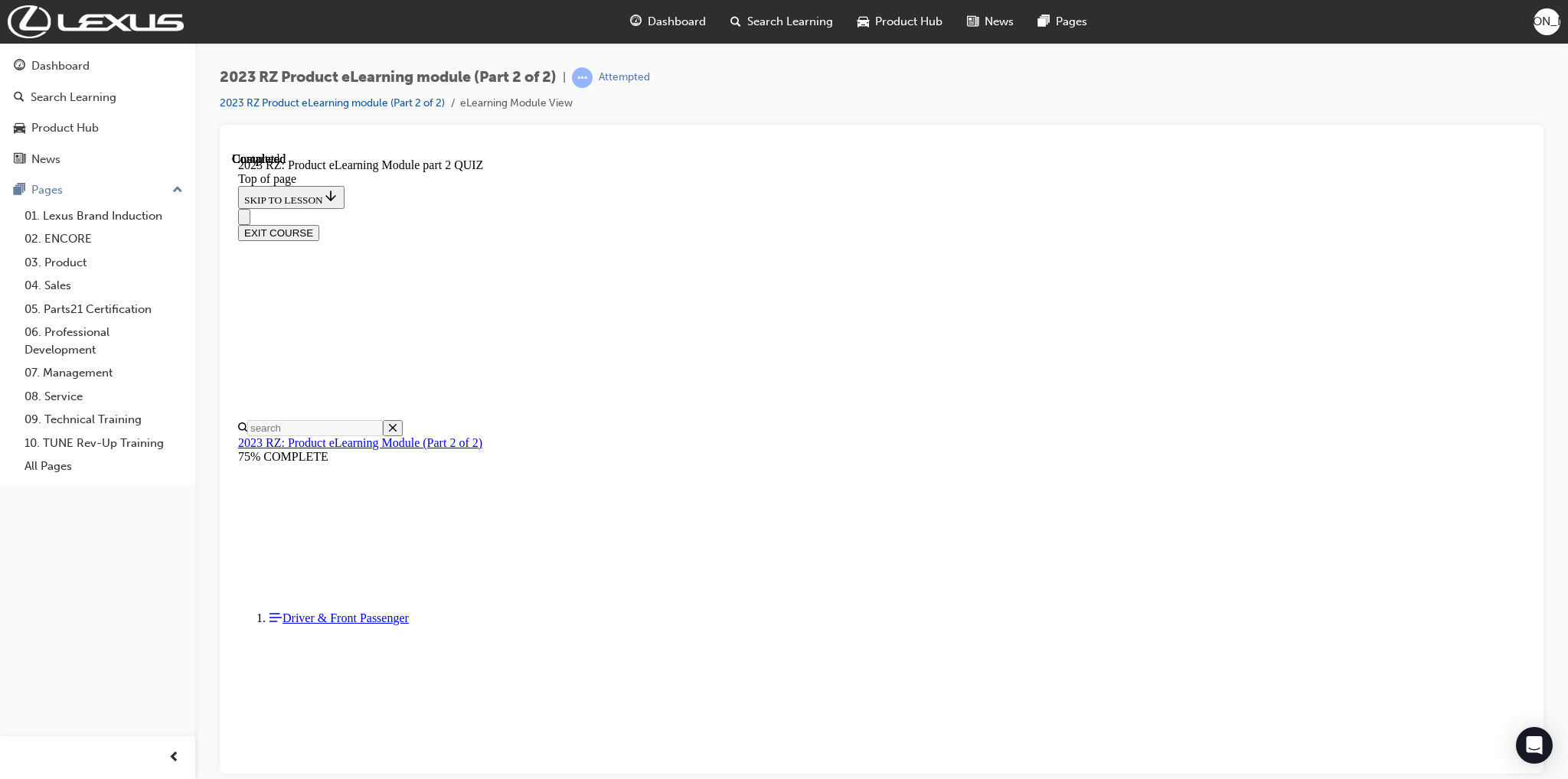
scroll to position [206, 0]
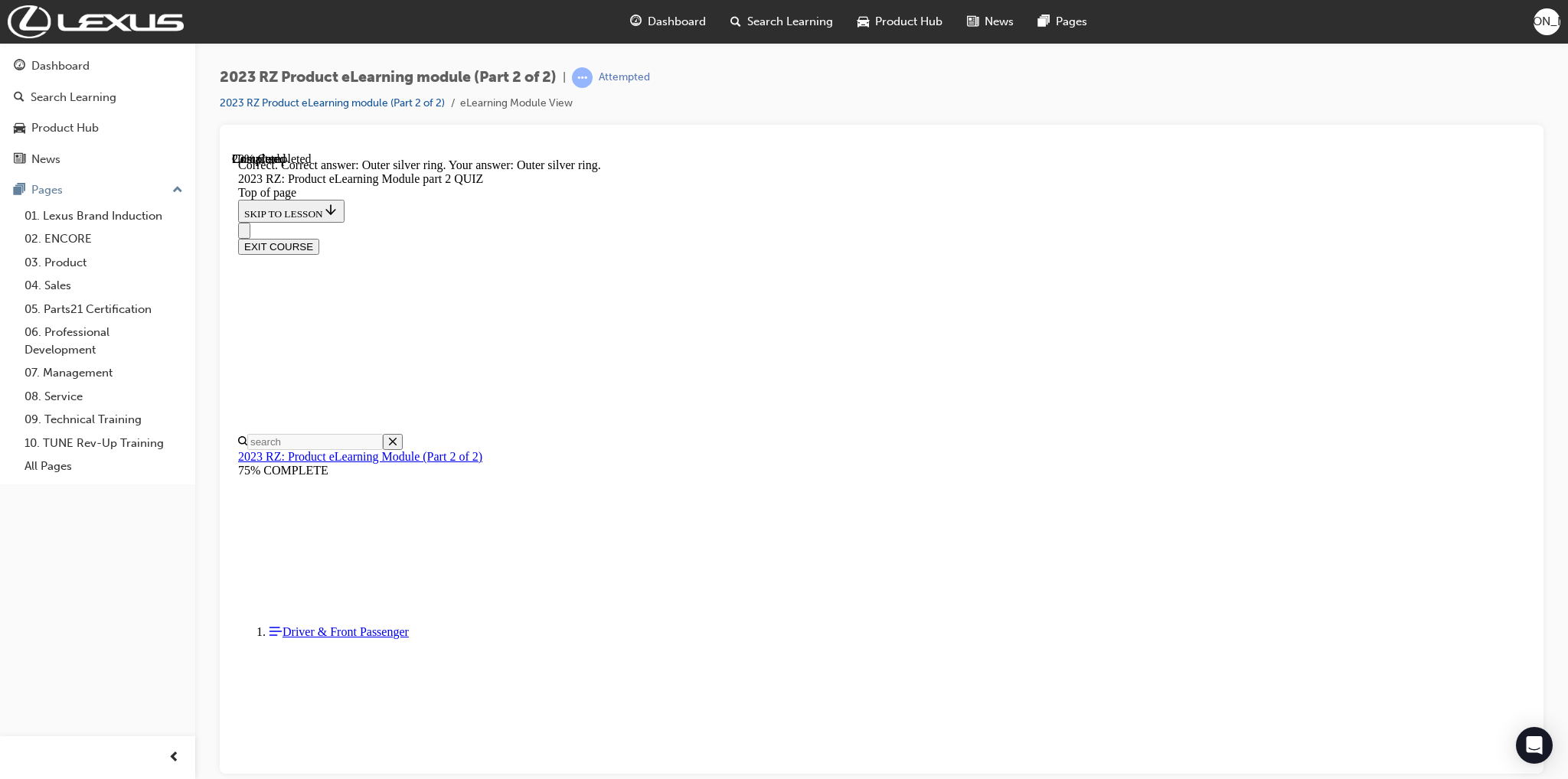
scroll to position [388, 0]
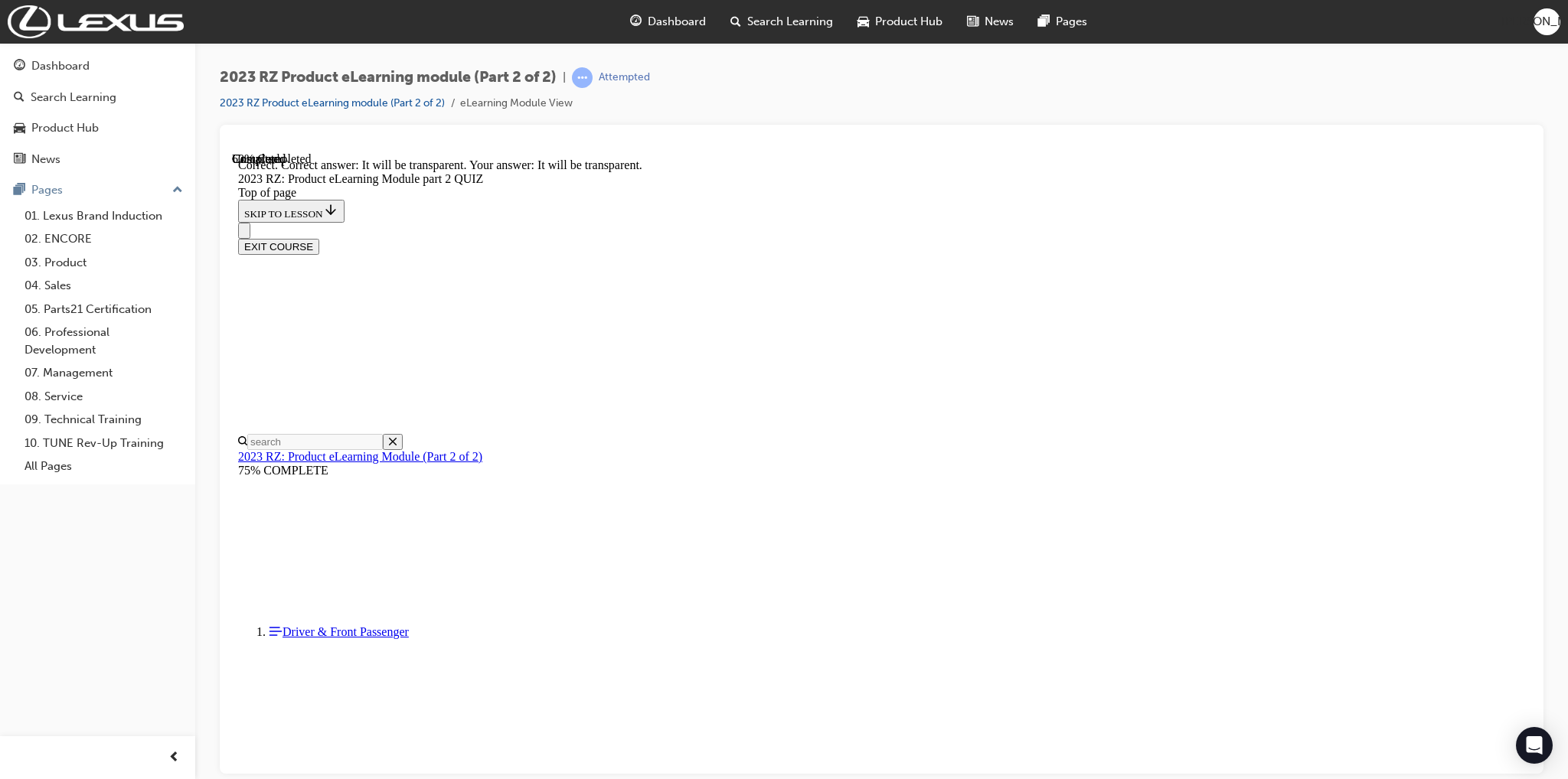
scroll to position [86, 0]
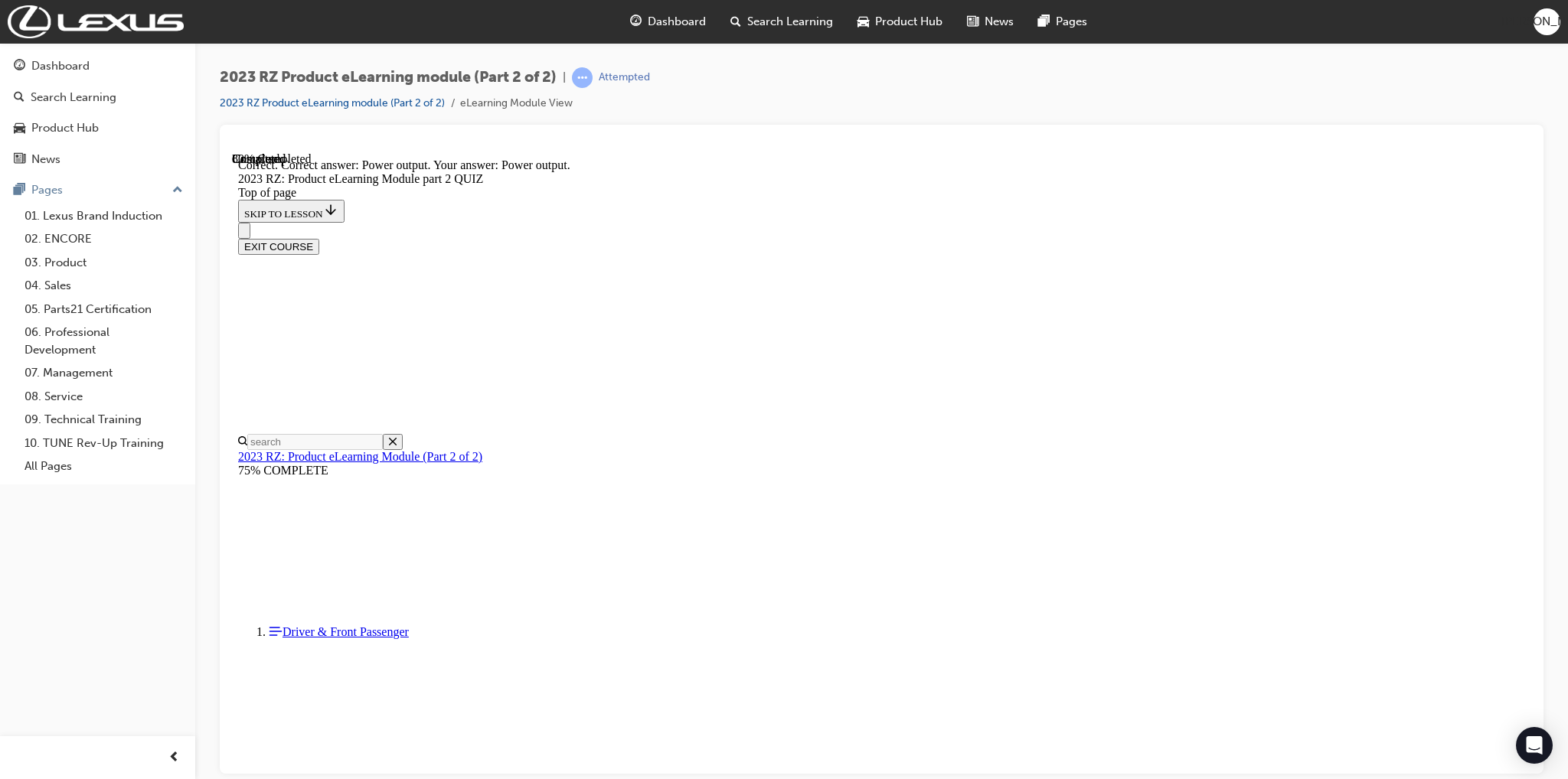
scroll to position [147, 0]
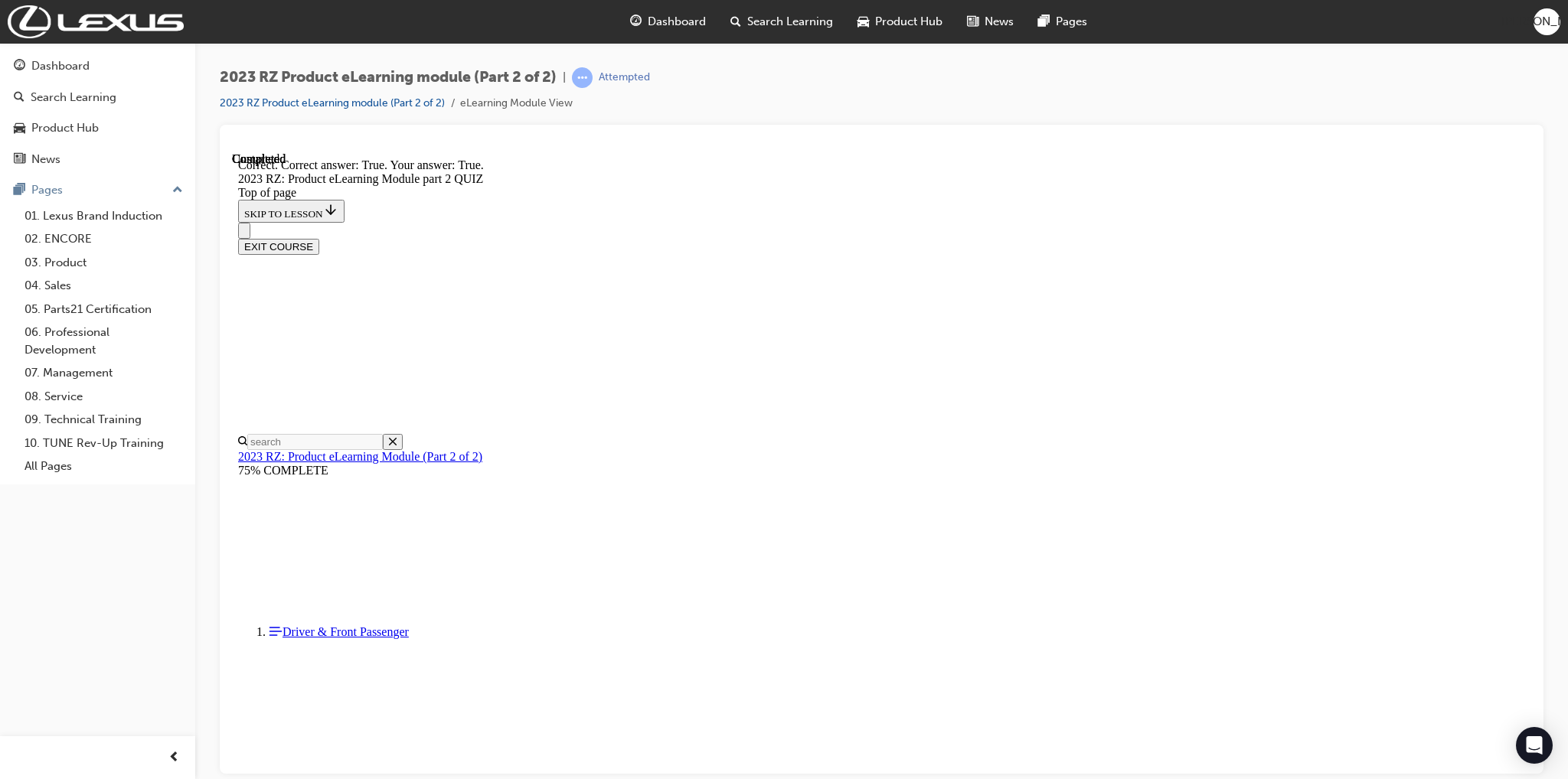
scroll to position [59, 0]
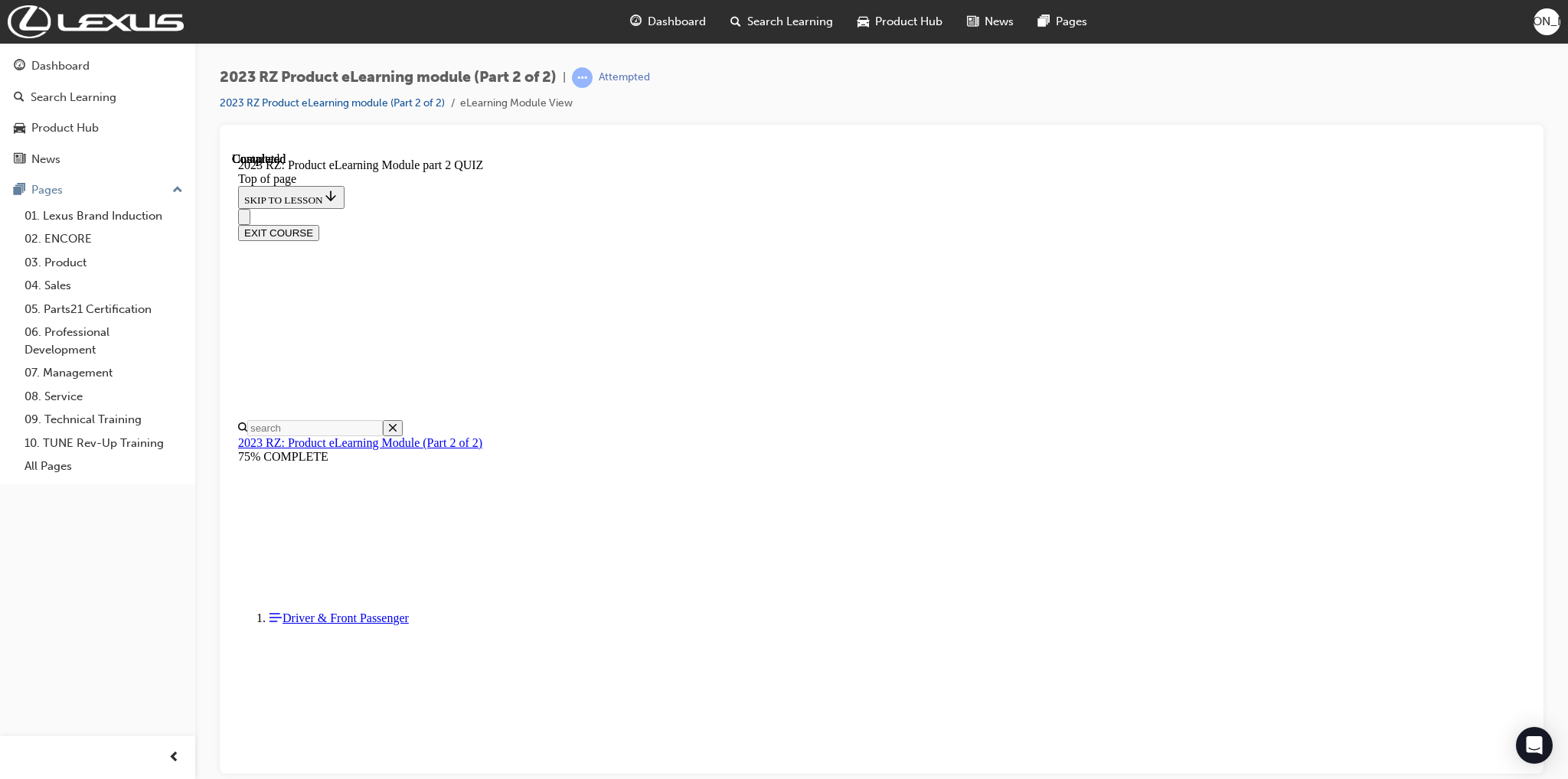
scroll to position [206, 0]
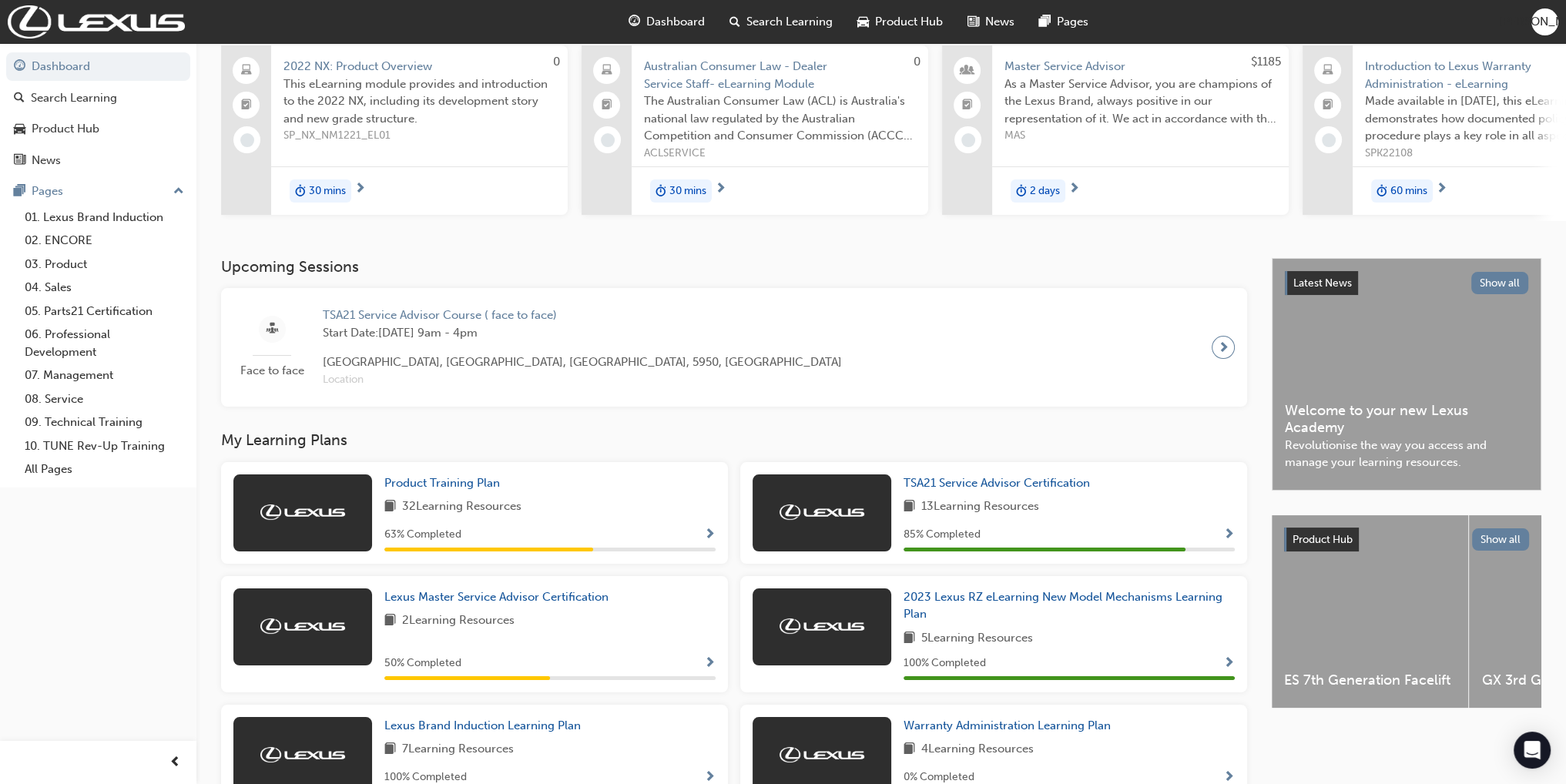
scroll to position [385, 0]
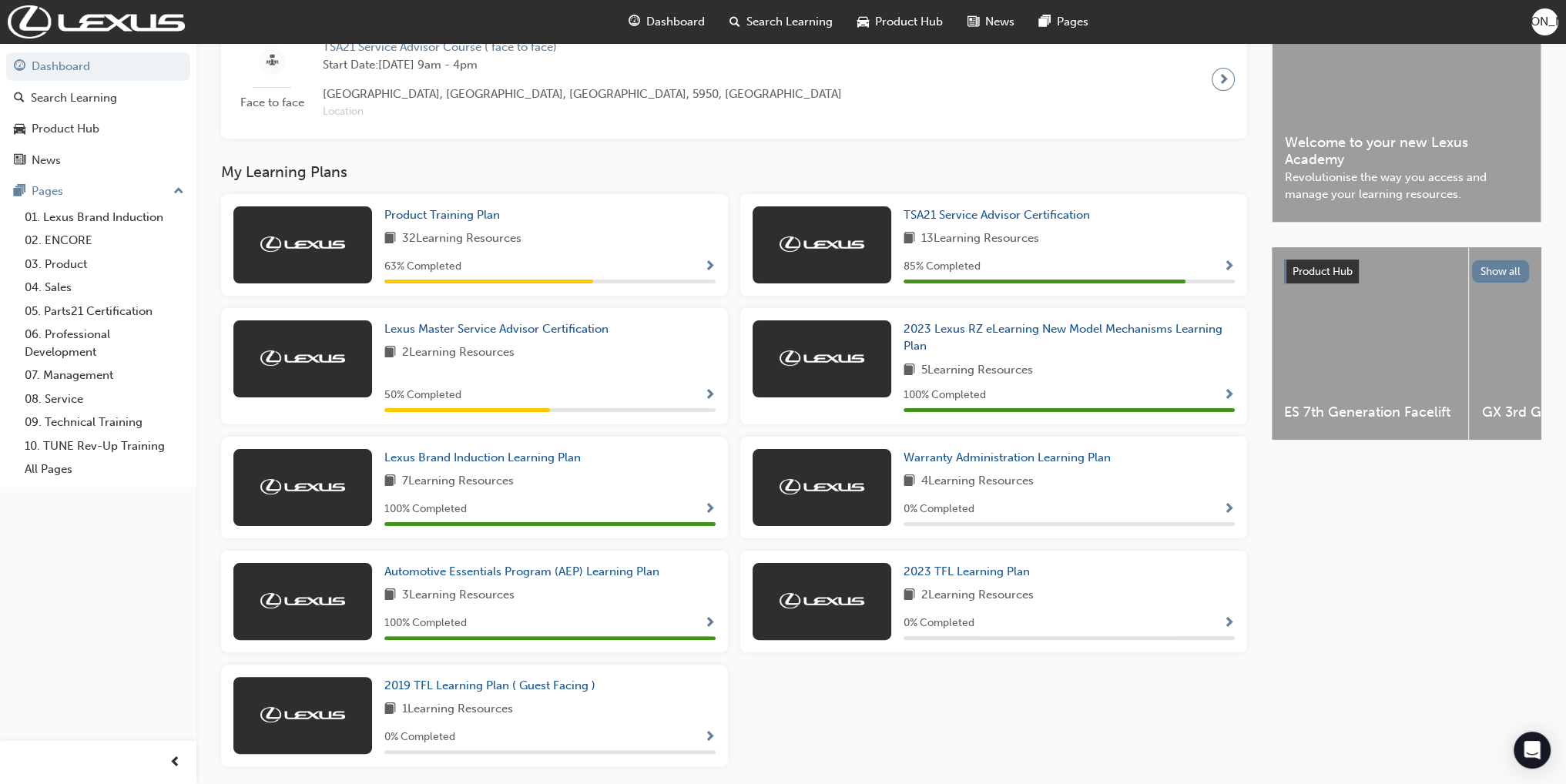
click at [706, 272] on span "Show Progress" at bounding box center [709, 267] width 11 height 14
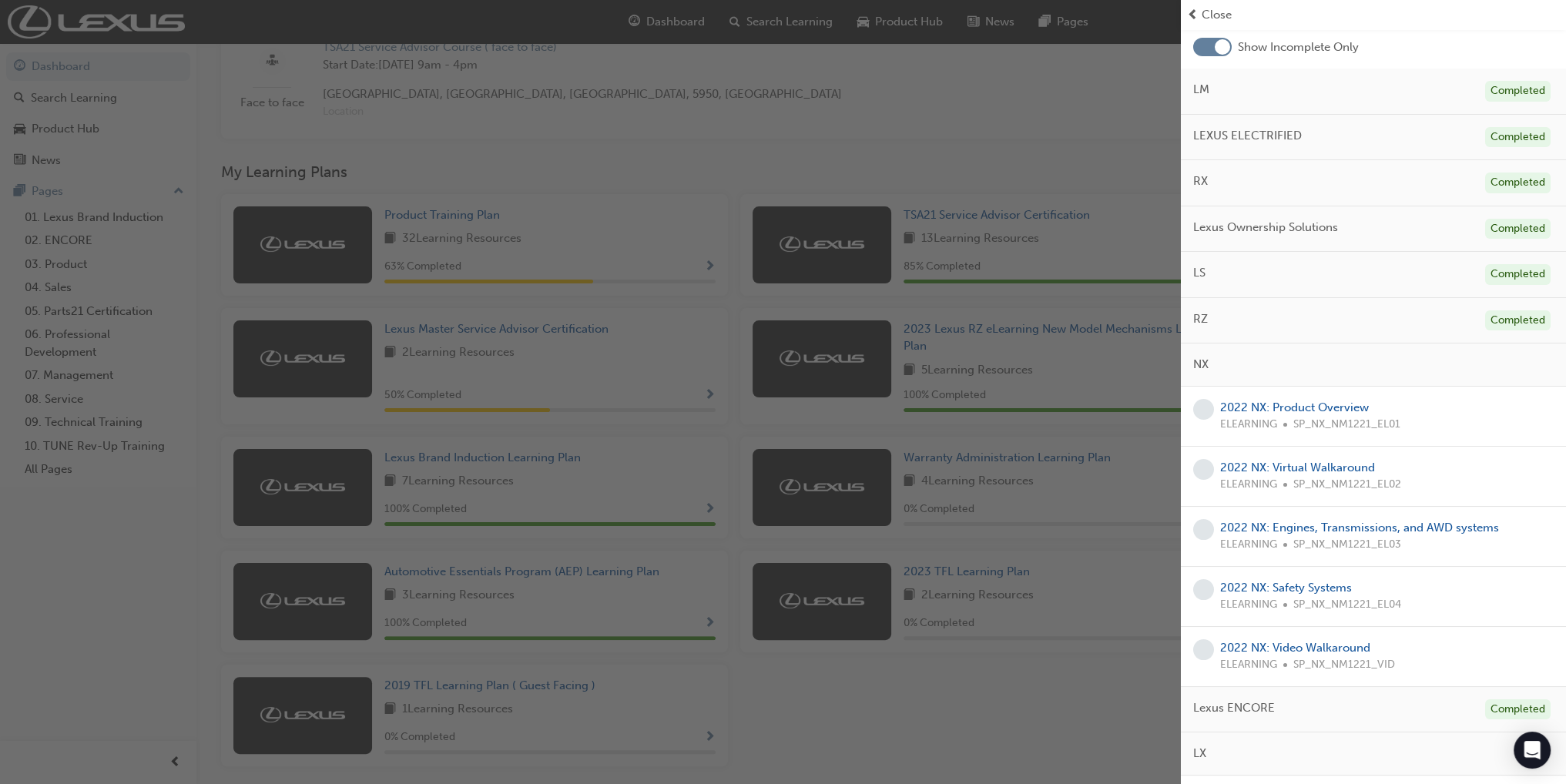
scroll to position [0, 0]
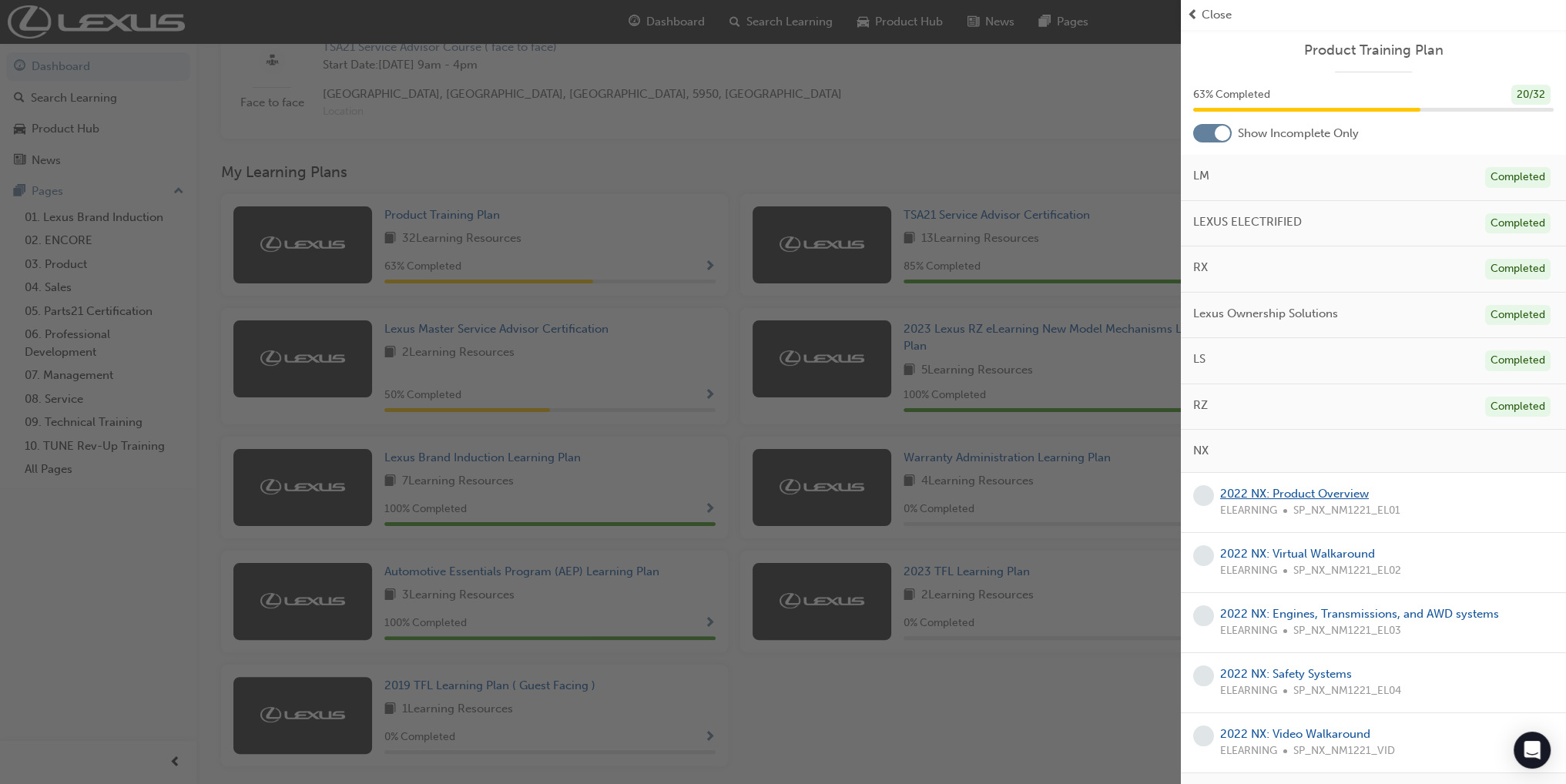
click at [1288, 494] on link "2022 NX: Product Overview" at bounding box center [1294, 494] width 149 height 14
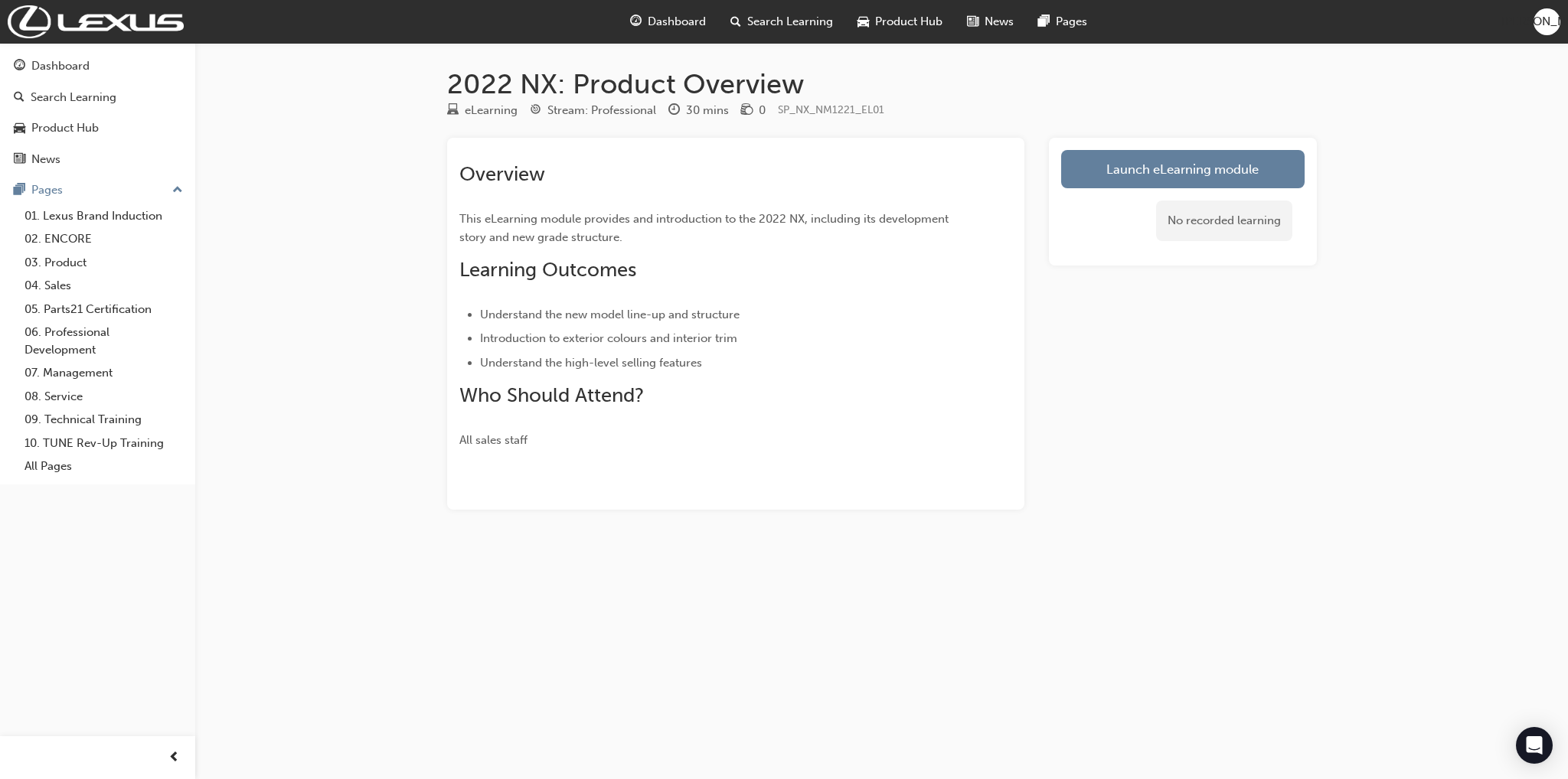
click at [879, 470] on div at bounding box center [736, 467] width 553 height 12
click at [1153, 178] on link "Launch eLearning module" at bounding box center [1182, 168] width 244 height 38
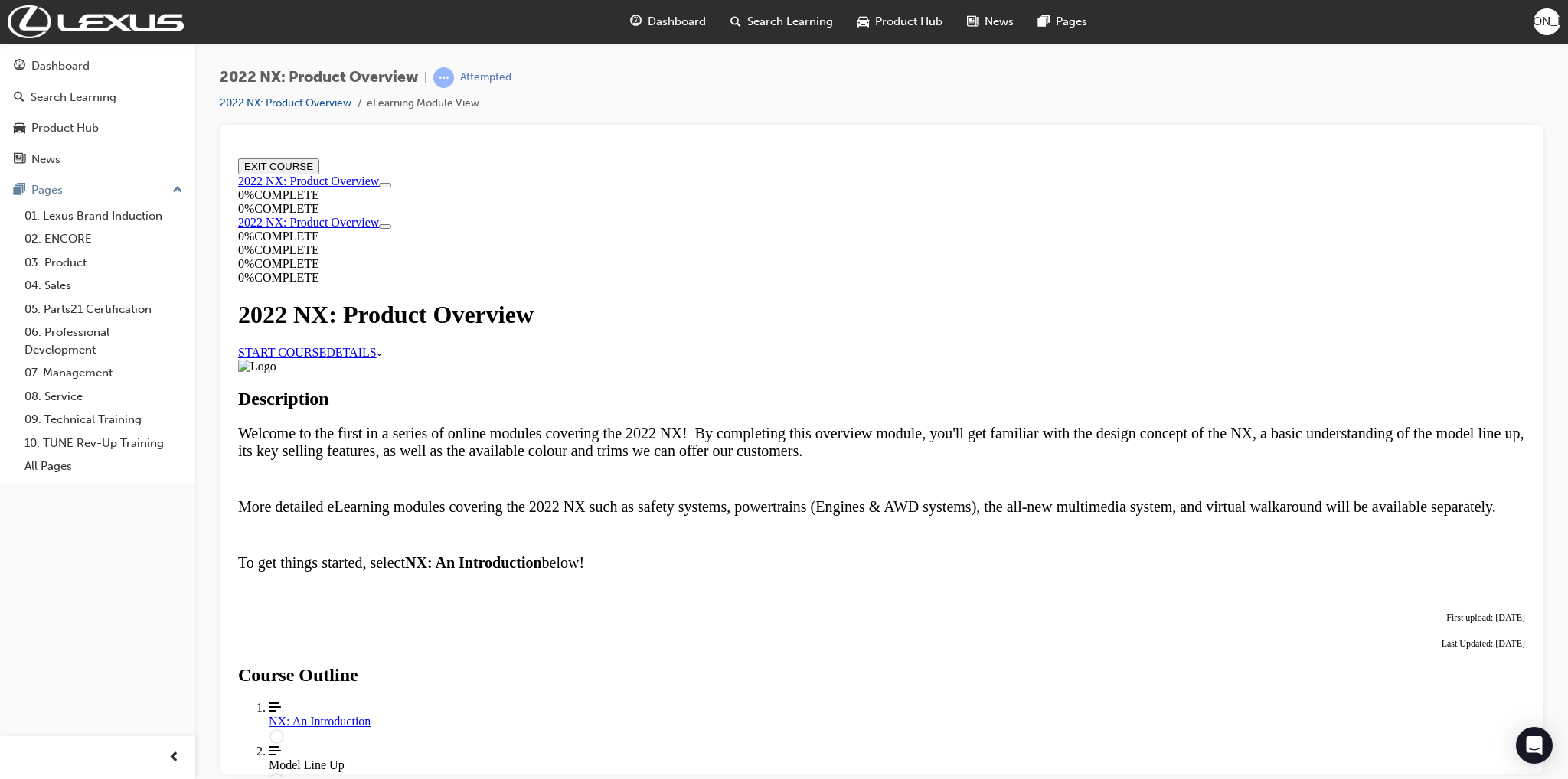
scroll to position [514, 0]
click at [723, 714] on div "NX: An Introduction" at bounding box center [896, 721] width 1256 height 14
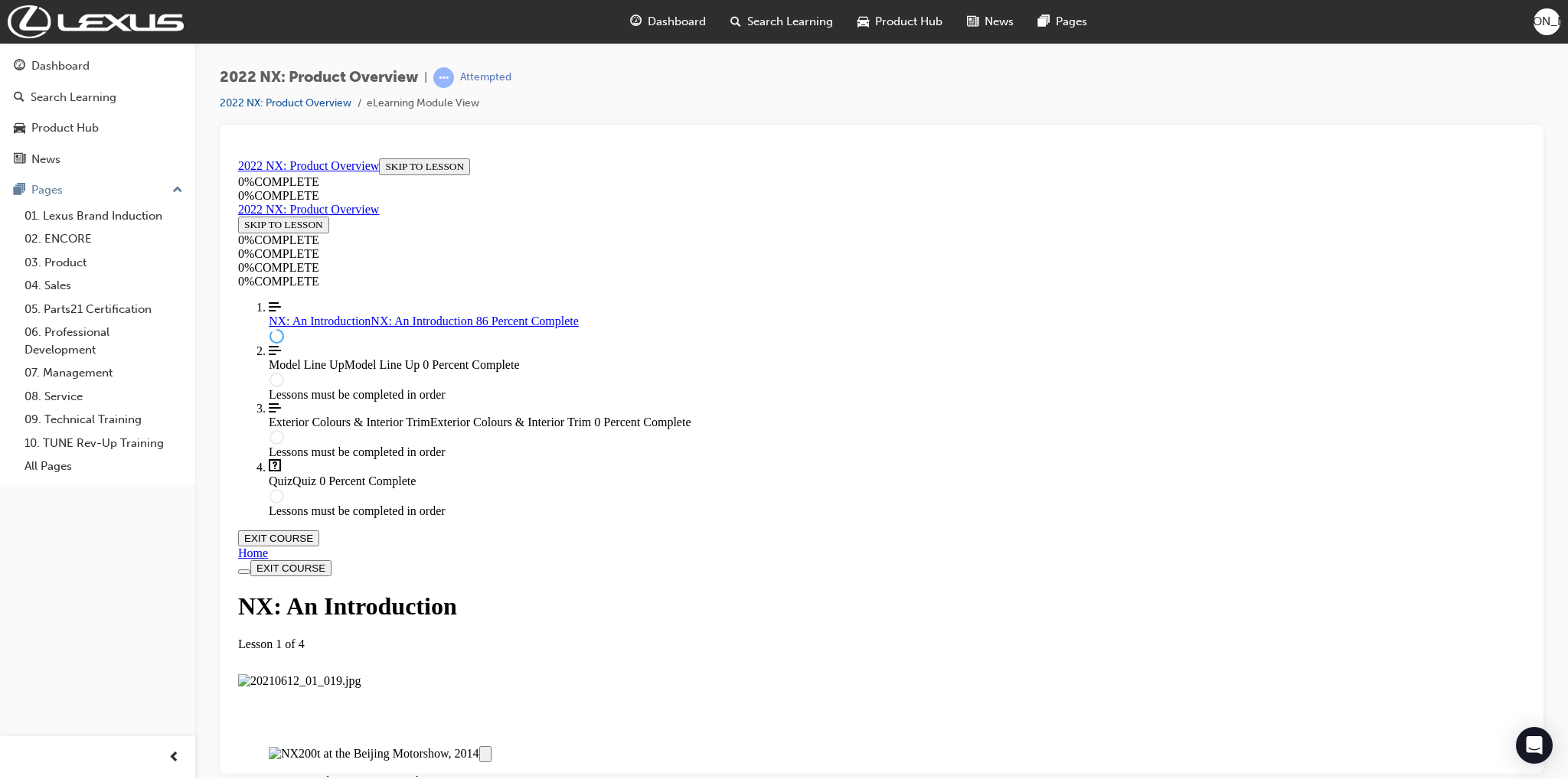
scroll to position [1889, 0]
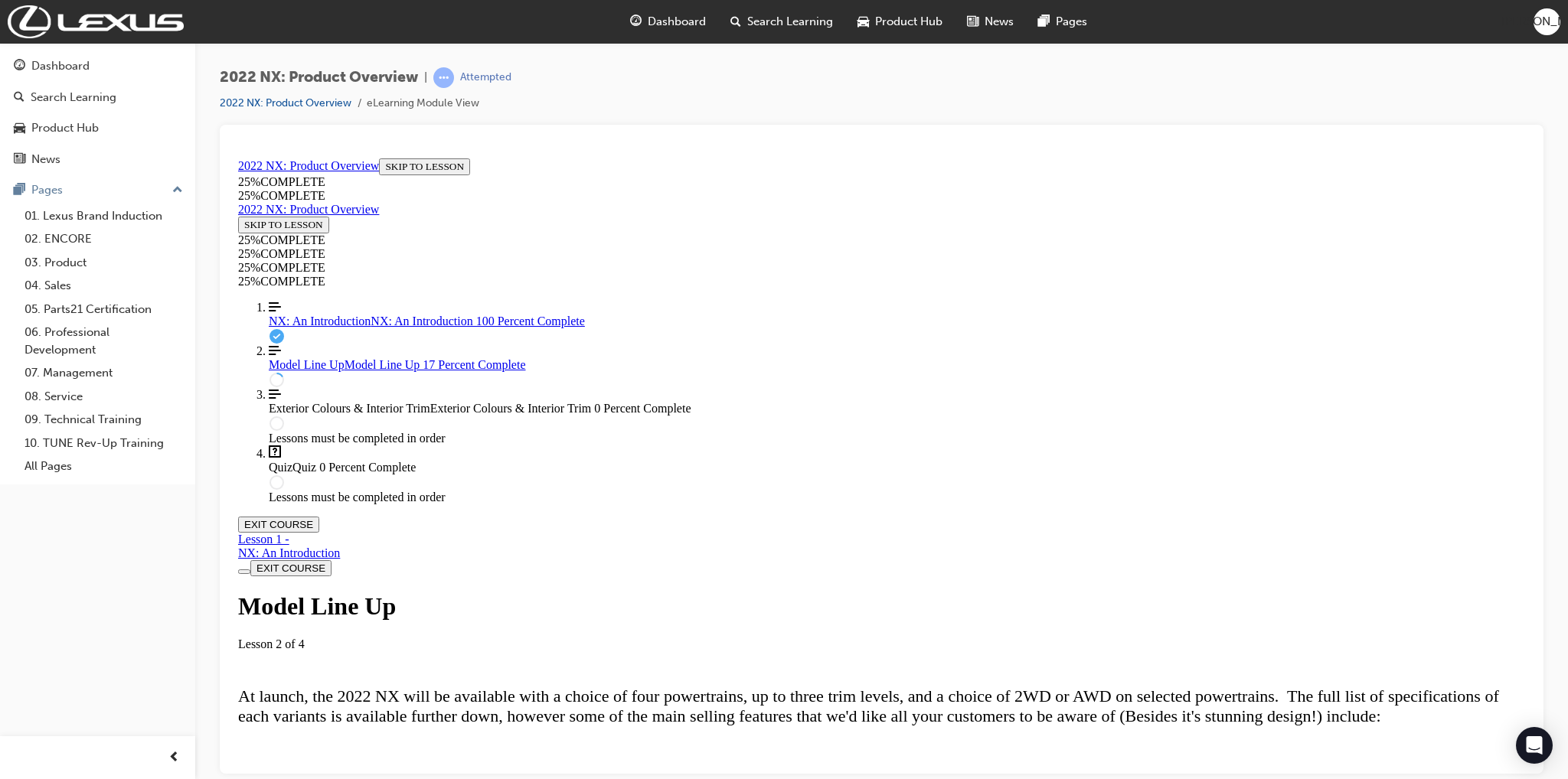
scroll to position [512, 0]
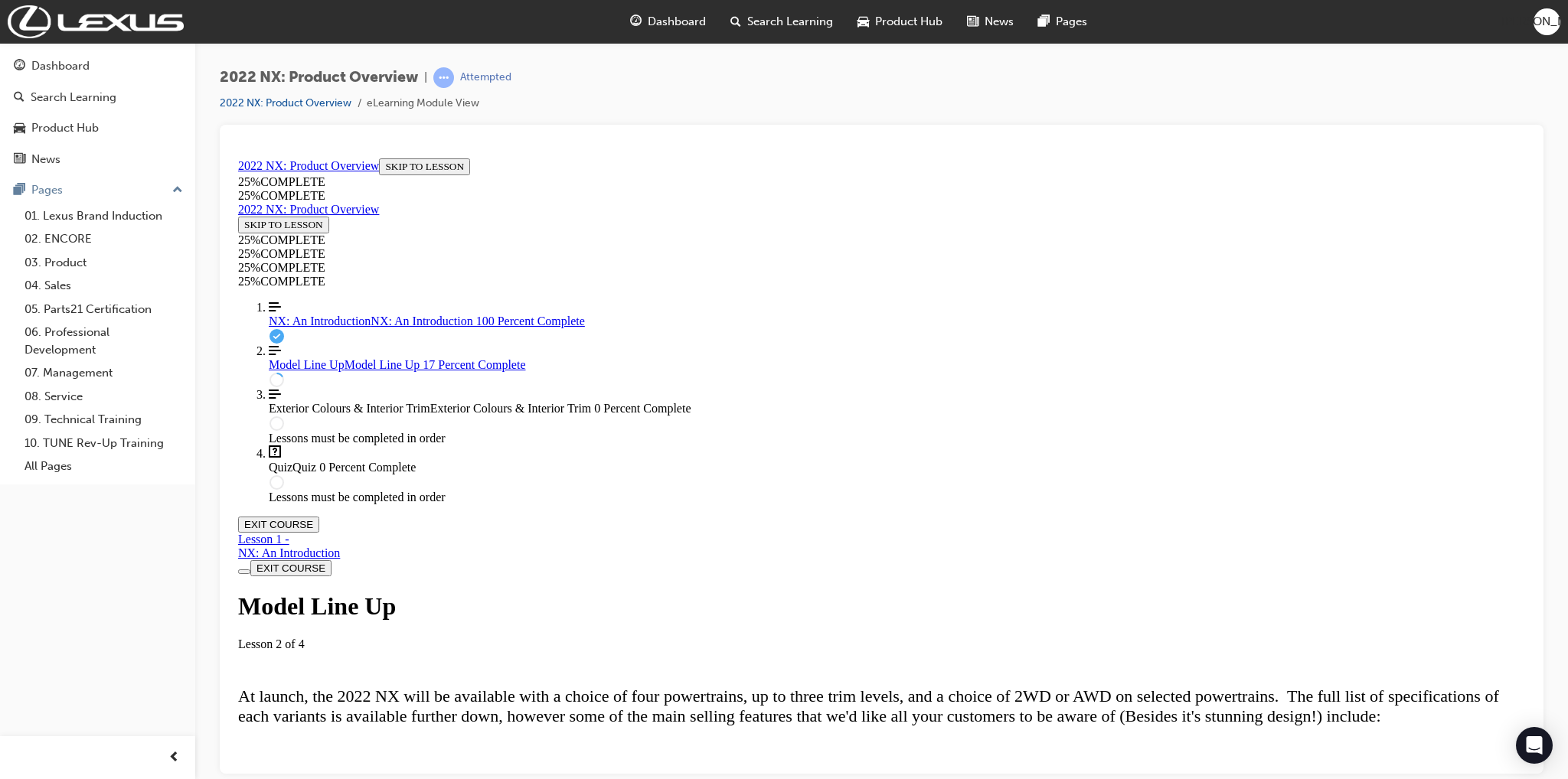
click at [564, 778] on div "Lesson Content" at bounding box center [881, 783] width 1287 height 0
click at [562, 778] on div "Lesson Content" at bounding box center [881, 783] width 1287 height 0
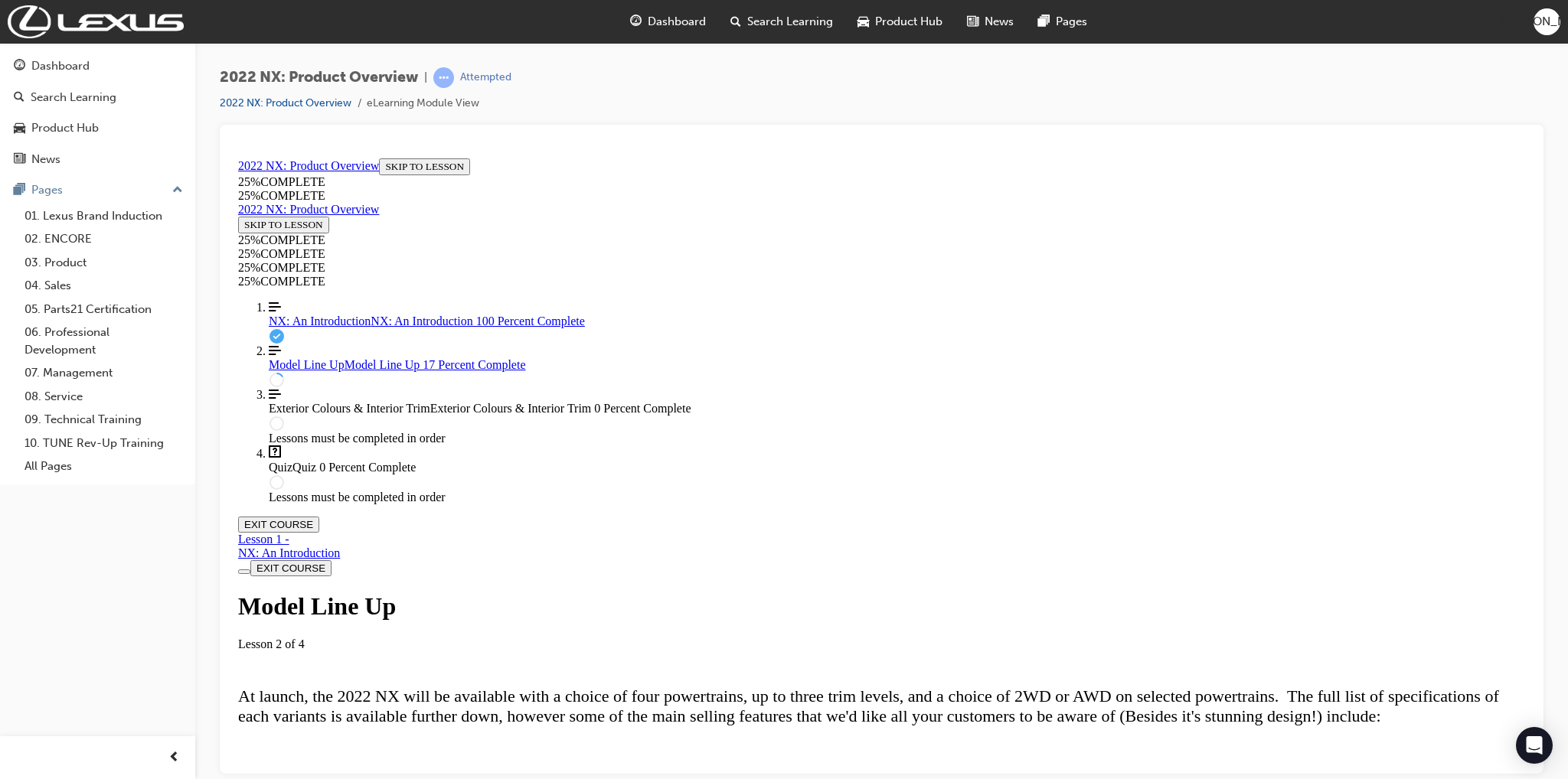
click at [562, 778] on div "Lesson Content" at bounding box center [881, 783] width 1287 height 0
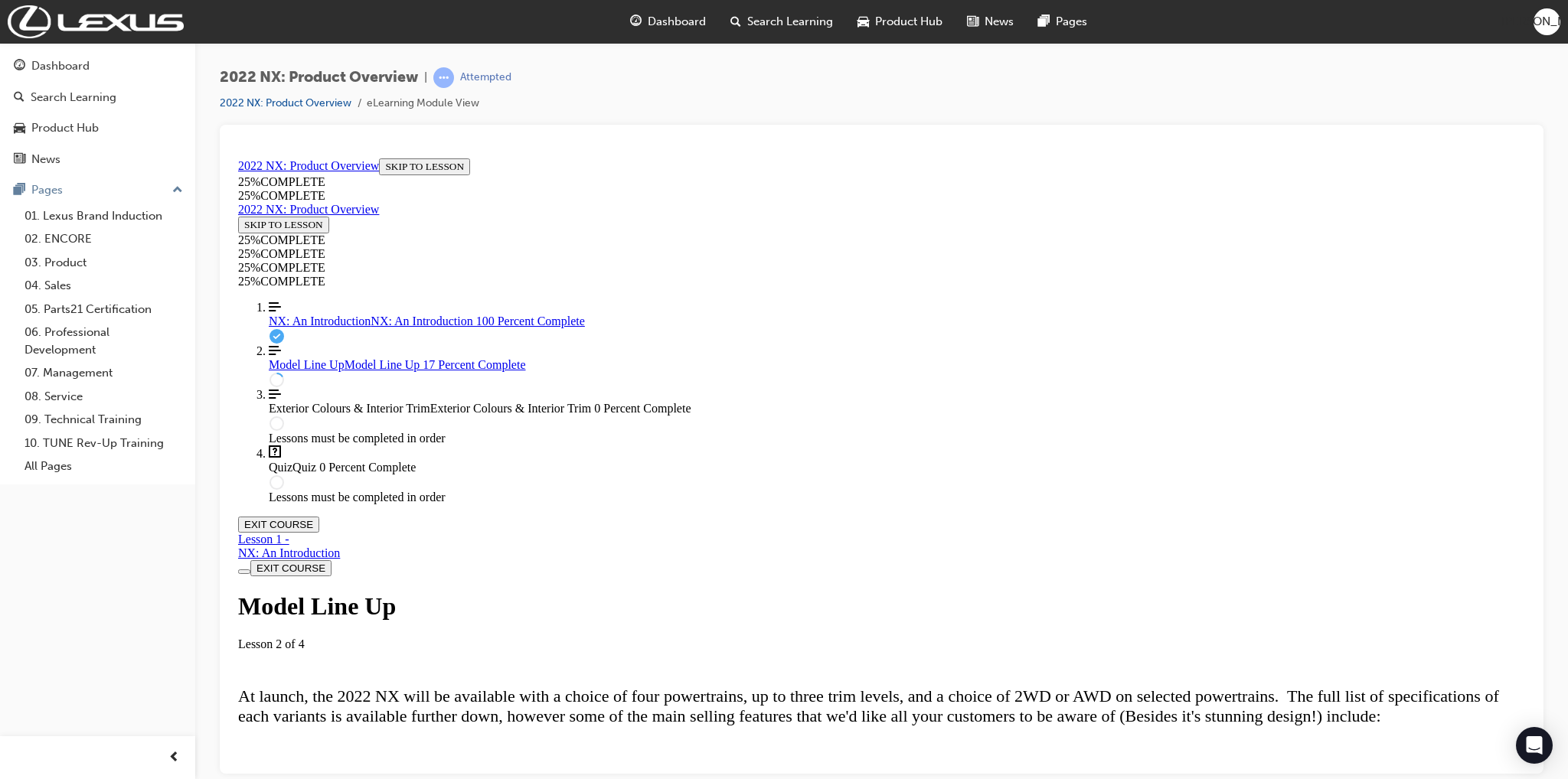
click at [562, 778] on div "Lesson Content" at bounding box center [881, 783] width 1287 height 0
